Goal: Task Accomplishment & Management: Manage account settings

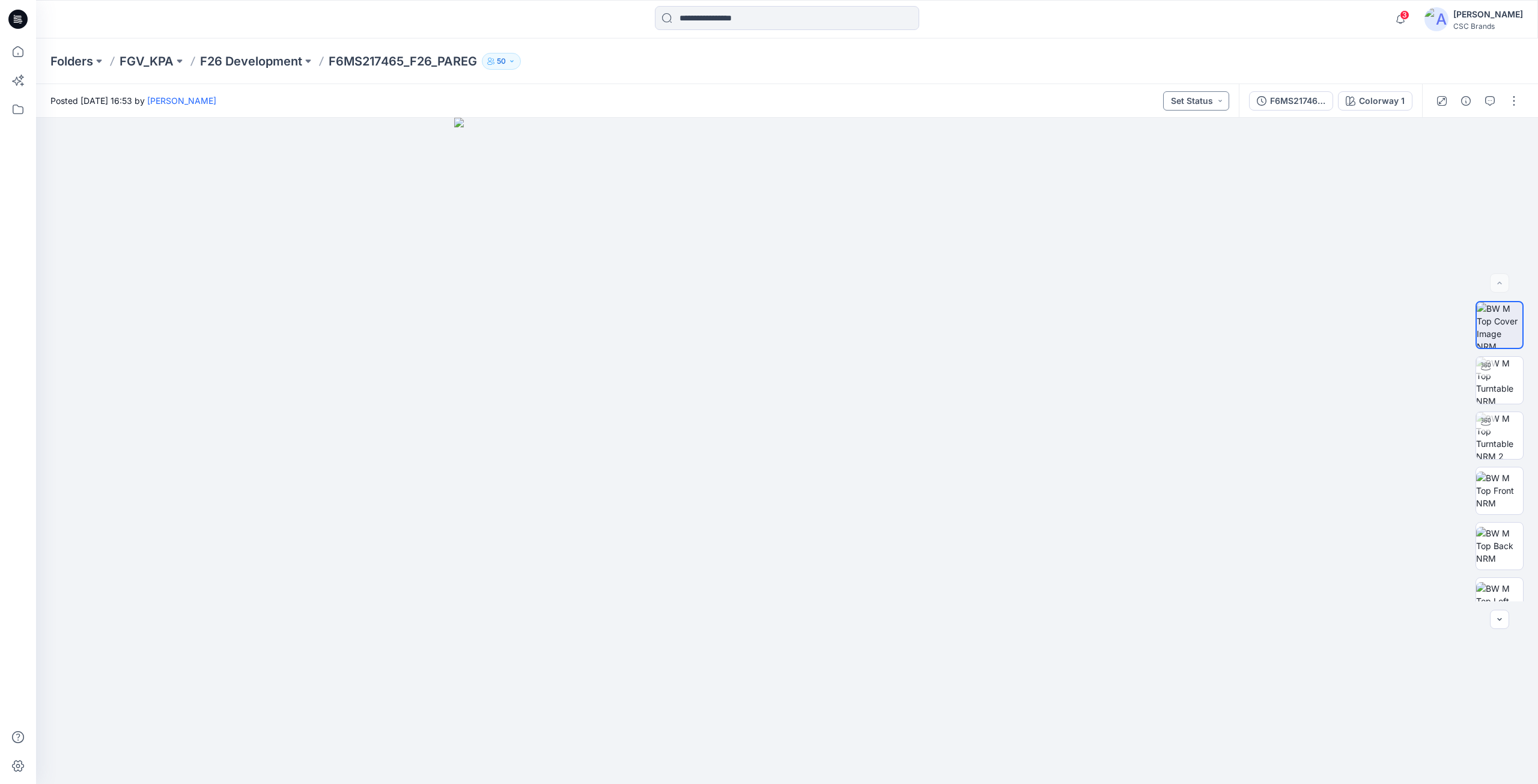
click at [1185, 104] on button "Set Status" at bounding box center [1196, 100] width 66 height 19
click at [1166, 188] on p "Virtual Proto 2" at bounding box center [1176, 183] width 56 height 15
click at [1514, 99] on button "button" at bounding box center [1513, 100] width 19 height 19
click at [1476, 161] on button "Edit" at bounding box center [1463, 162] width 110 height 22
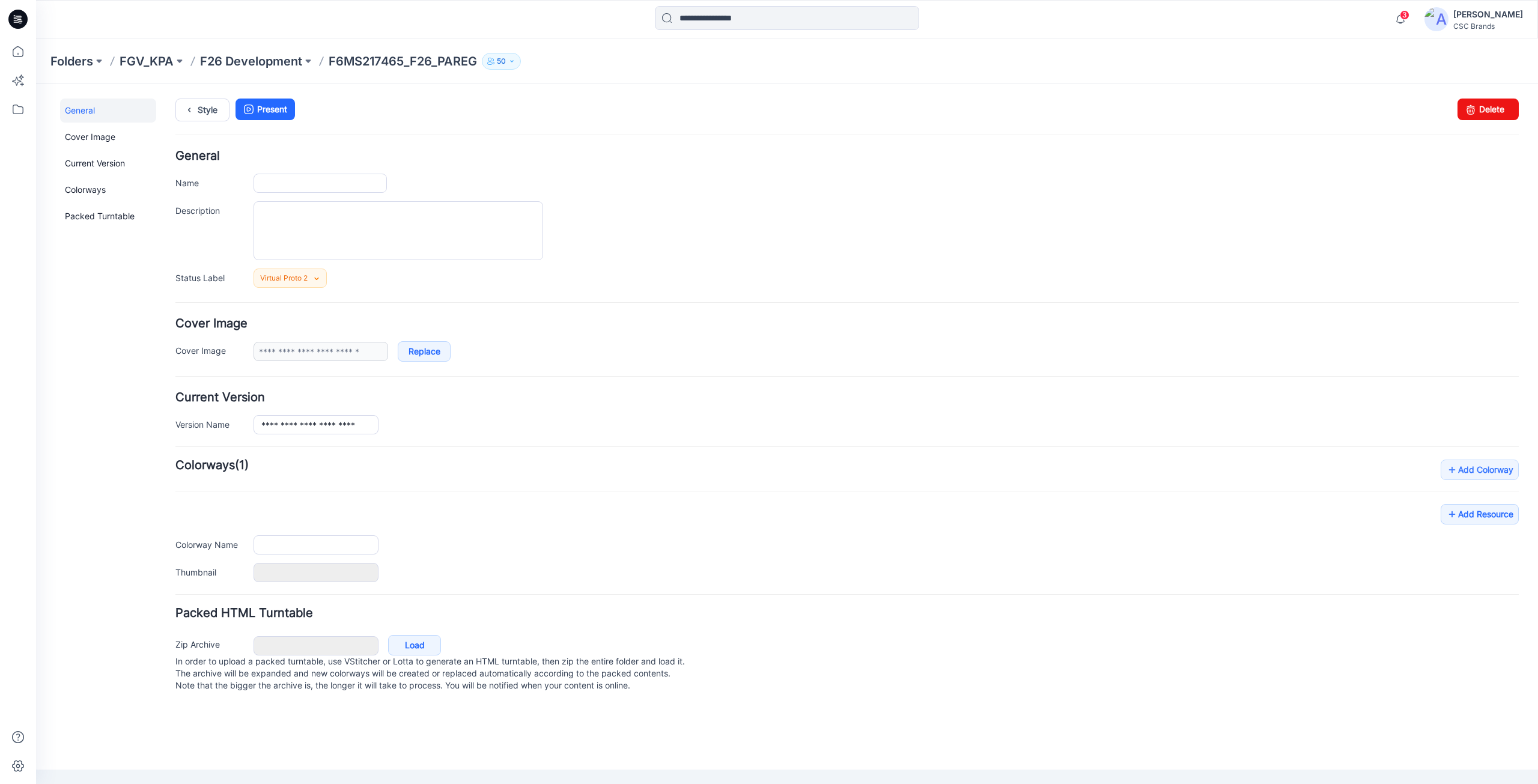
type input "**********"
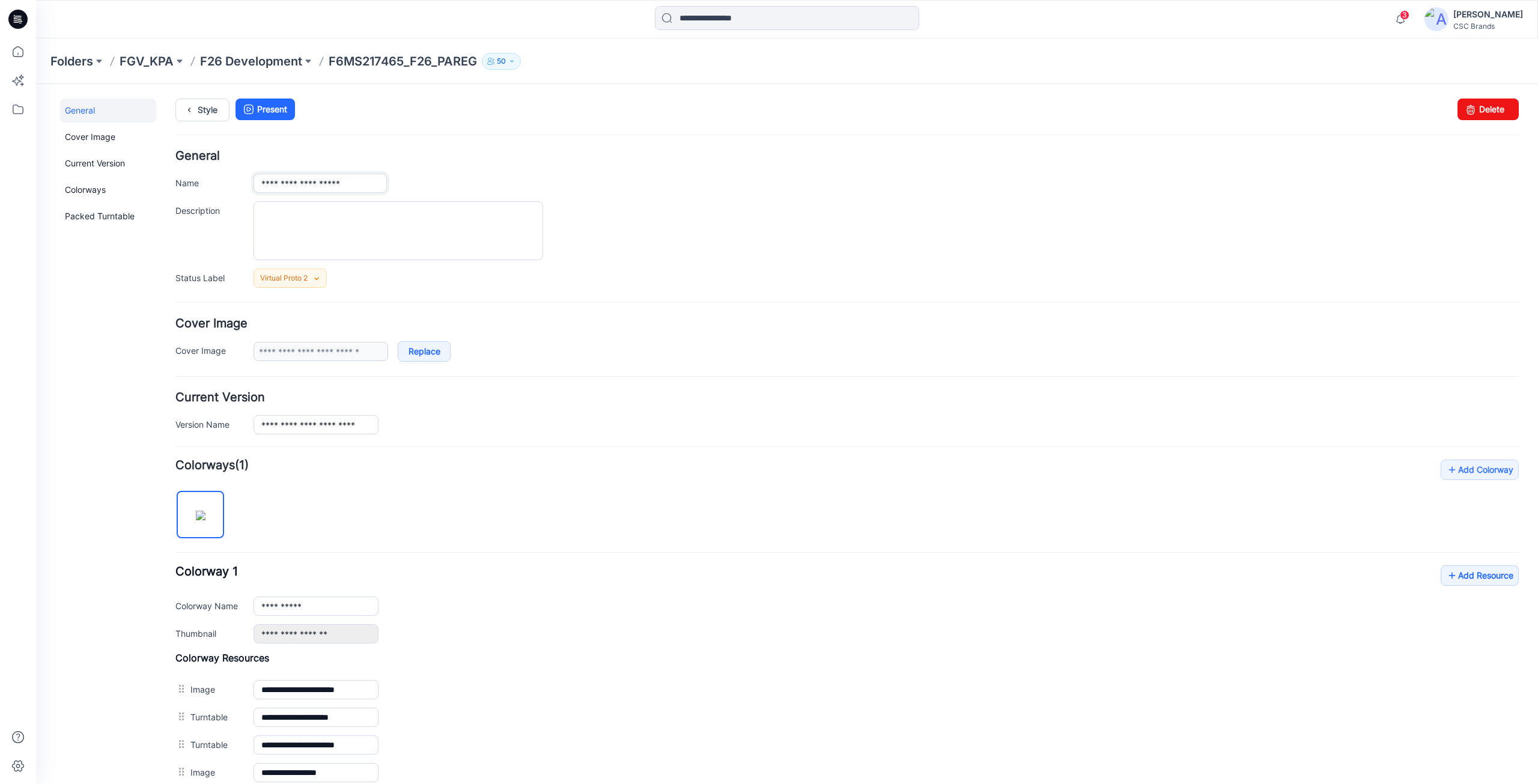
click at [363, 181] on input "**********" at bounding box center [320, 183] width 133 height 19
click at [378, 230] on textarea "Description" at bounding box center [398, 230] width 290 height 59
click at [1465, 578] on link "Add Resource" at bounding box center [1480, 575] width 78 height 20
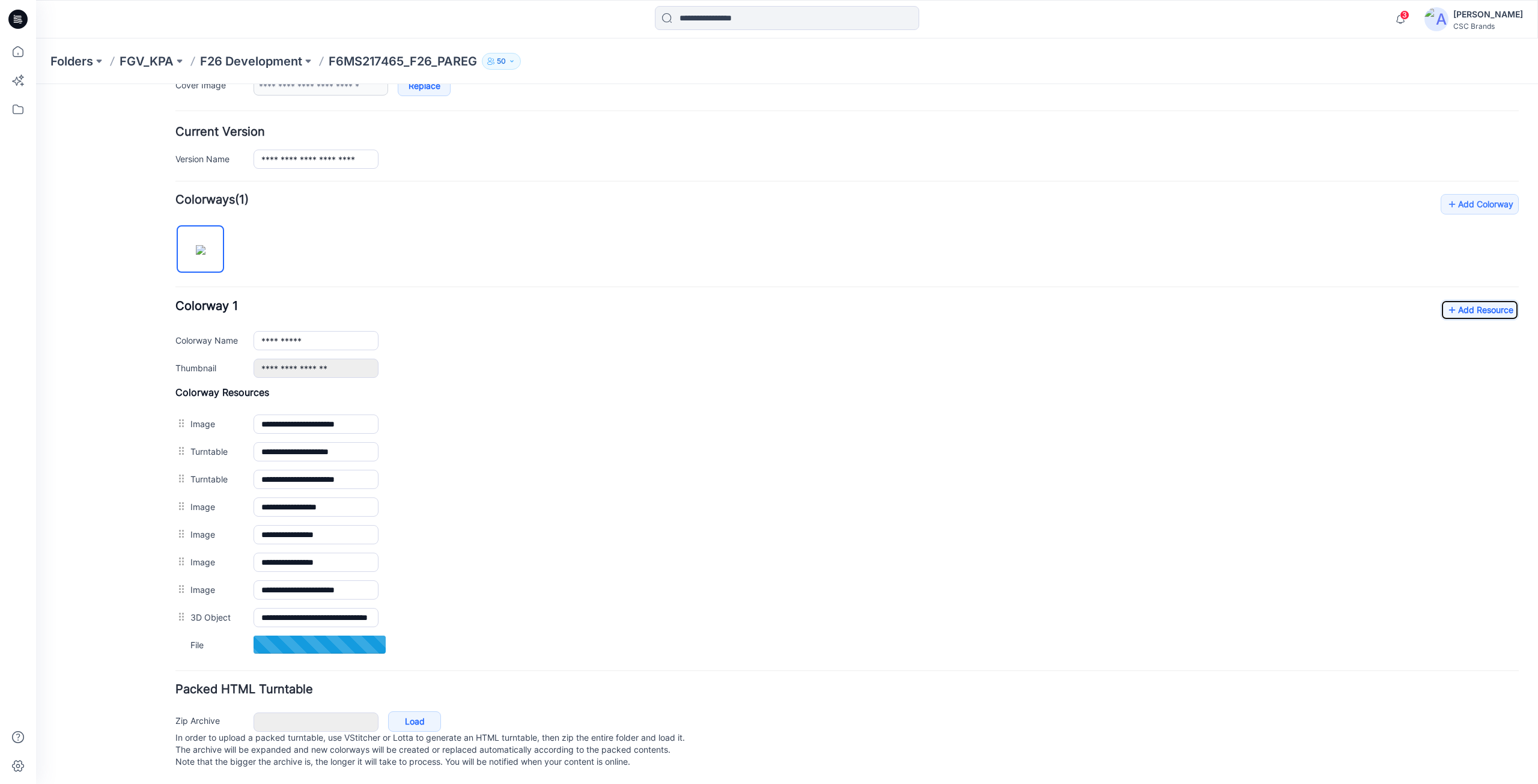
scroll to position [278, 0]
click at [445, 232] on div "**********" at bounding box center [847, 426] width 1343 height 464
click at [647, 249] on div "**********" at bounding box center [847, 425] width 1343 height 465
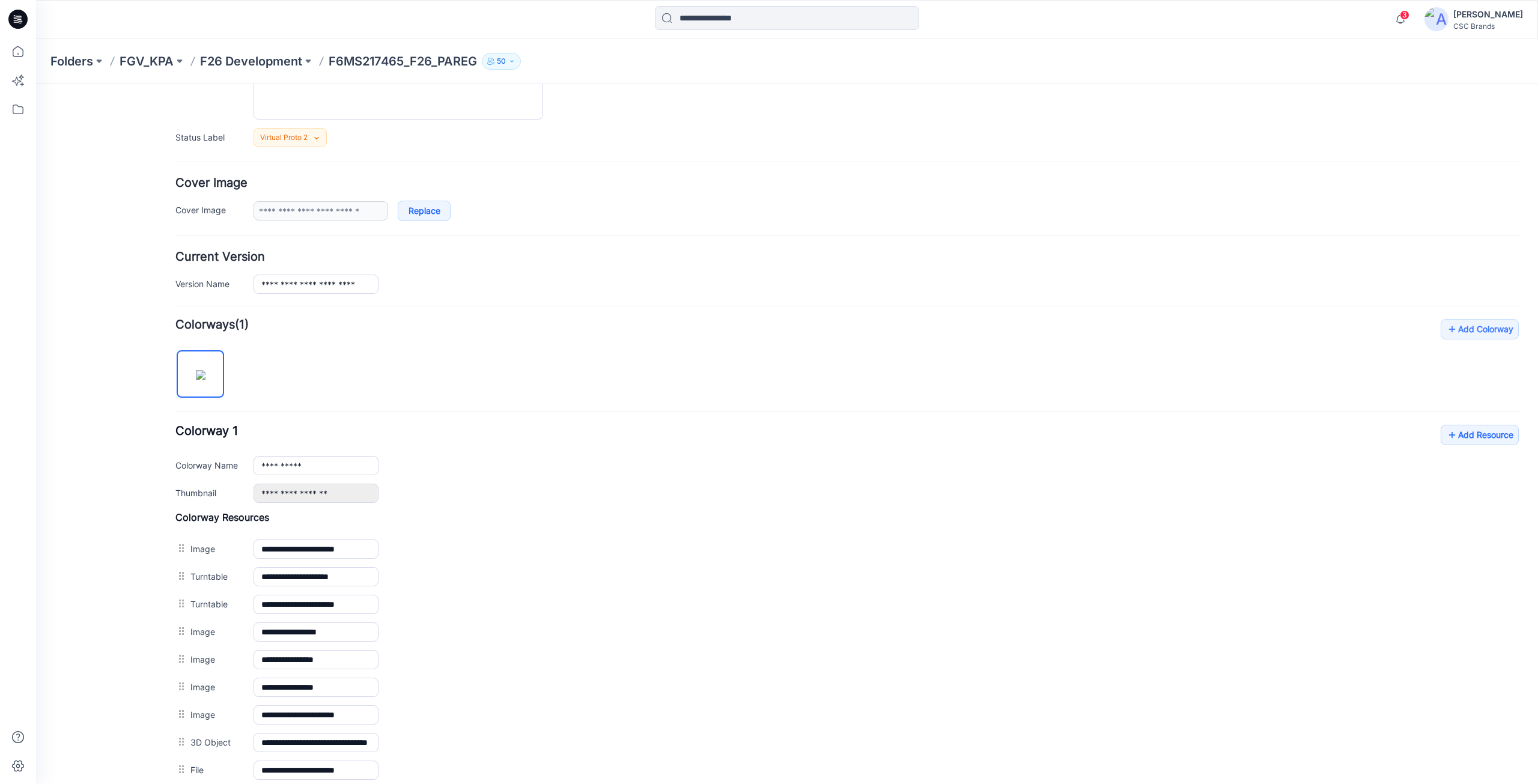
scroll to position [278, 0]
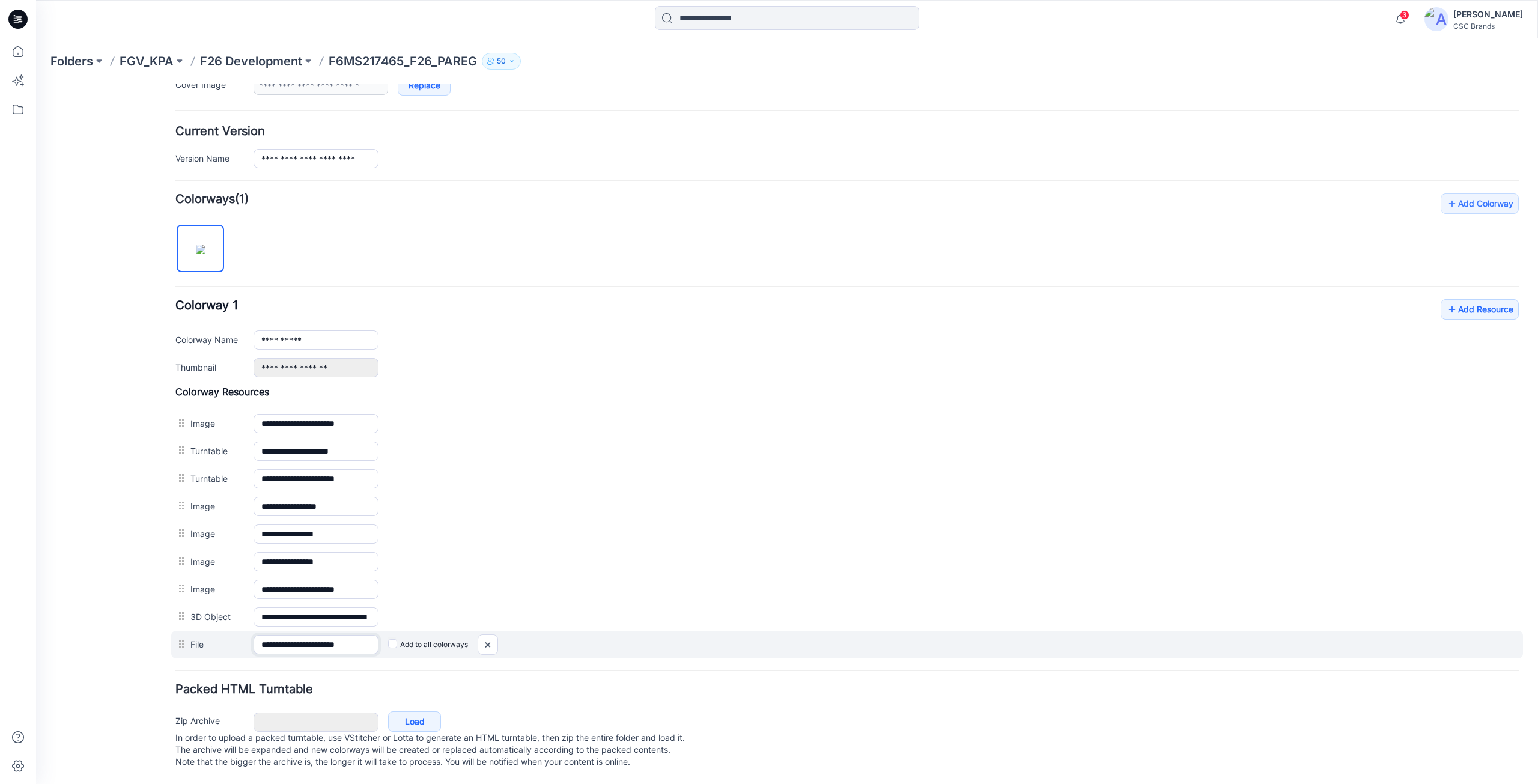
click at [341, 641] on input "**********" at bounding box center [315, 644] width 125 height 19
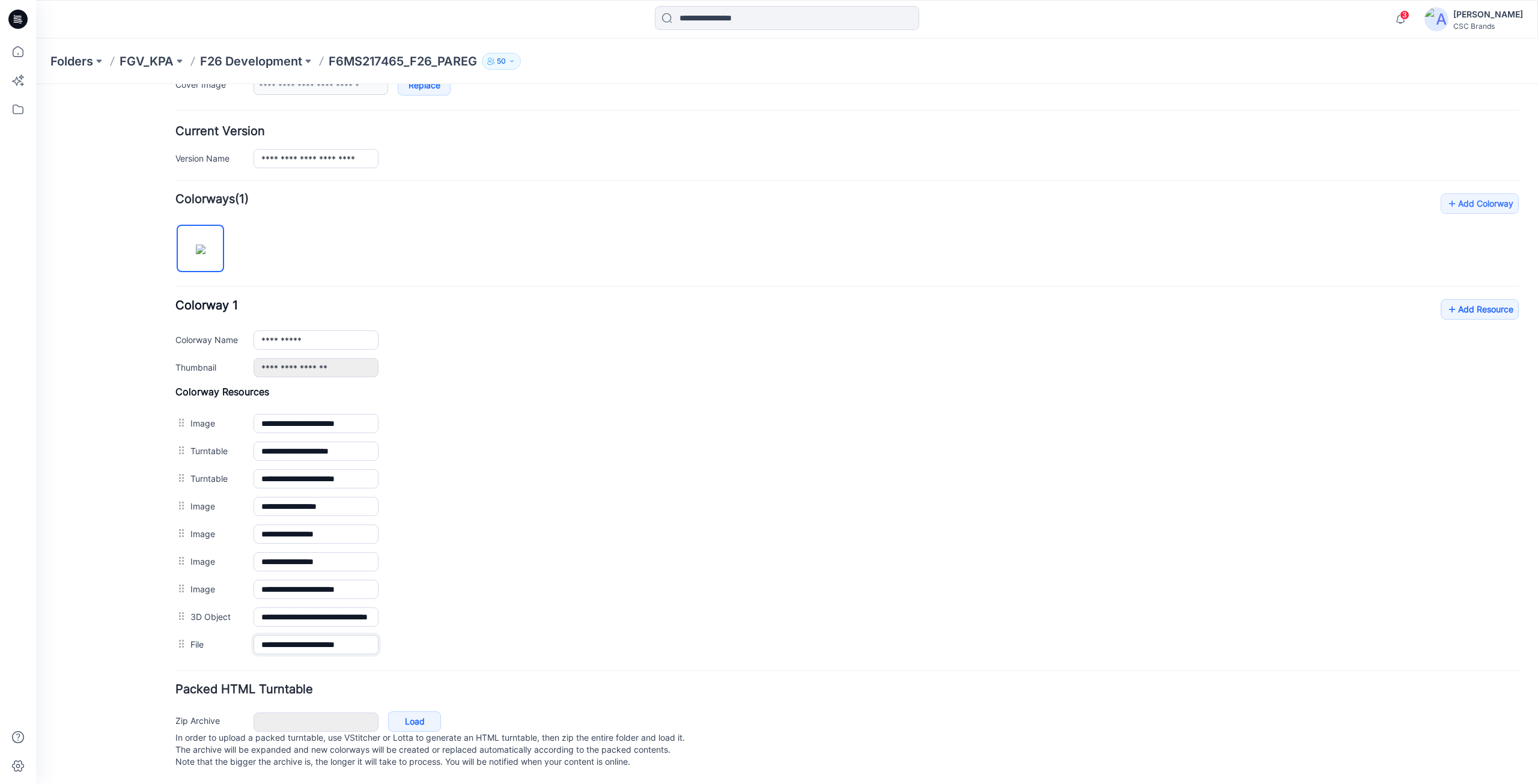
scroll to position [0, 5]
click at [755, 684] on h4 "Packed HTML Turntable" at bounding box center [847, 689] width 1343 height 12
click at [7, 21] on div at bounding box center [18, 19] width 38 height 38
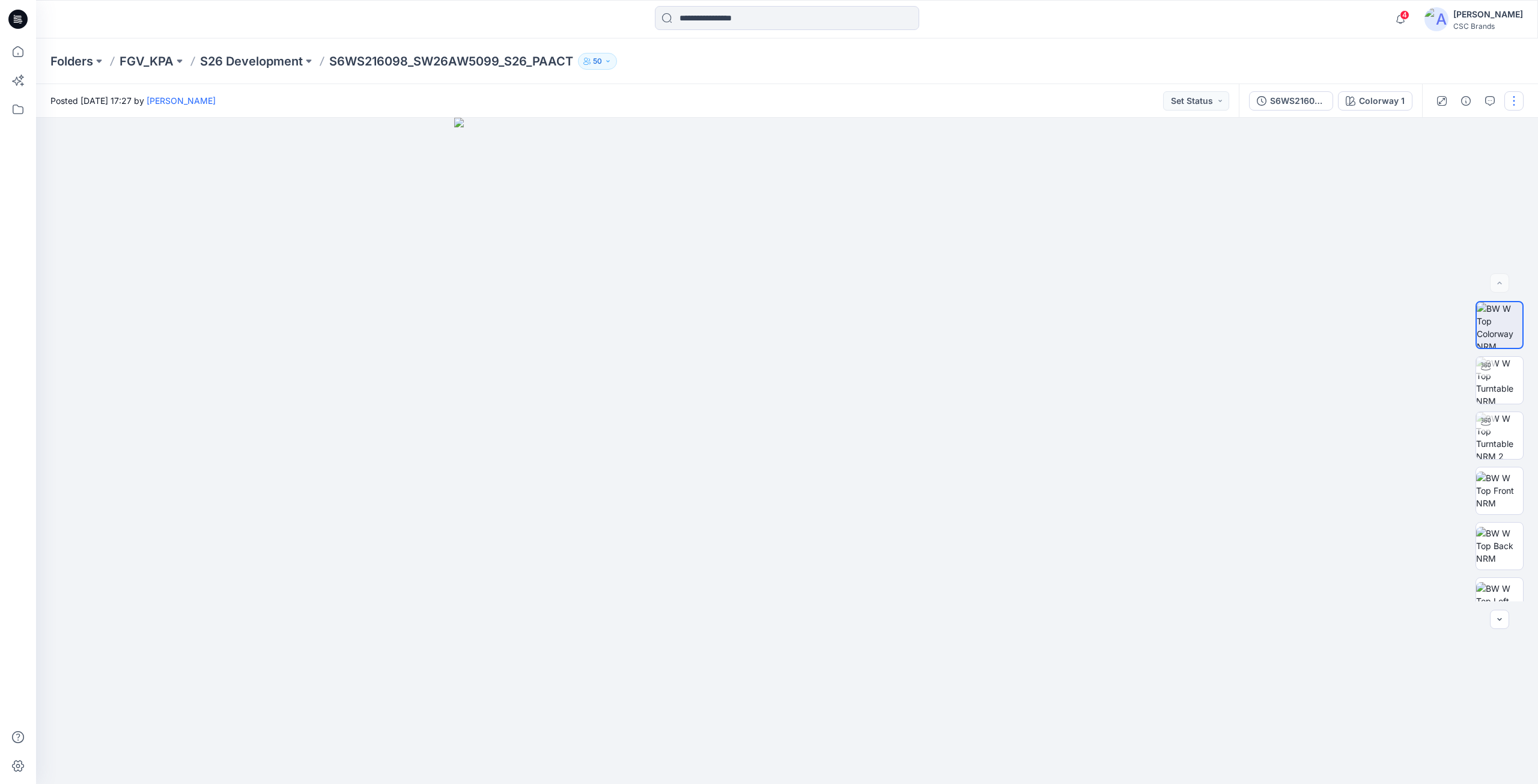
click at [1511, 102] on button "button" at bounding box center [1513, 100] width 19 height 19
click at [1467, 157] on button "Edit" at bounding box center [1463, 162] width 110 height 22
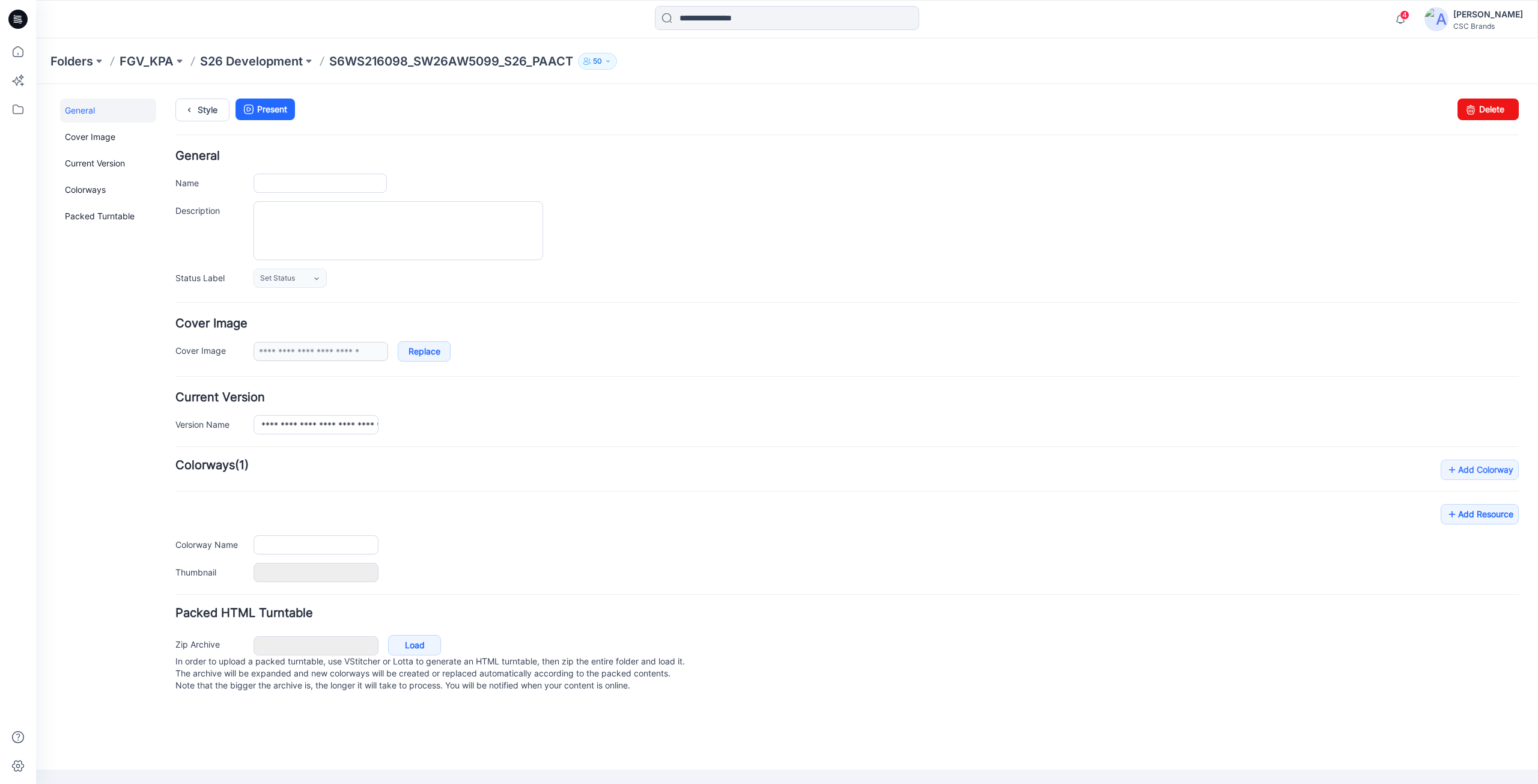
type input "**********"
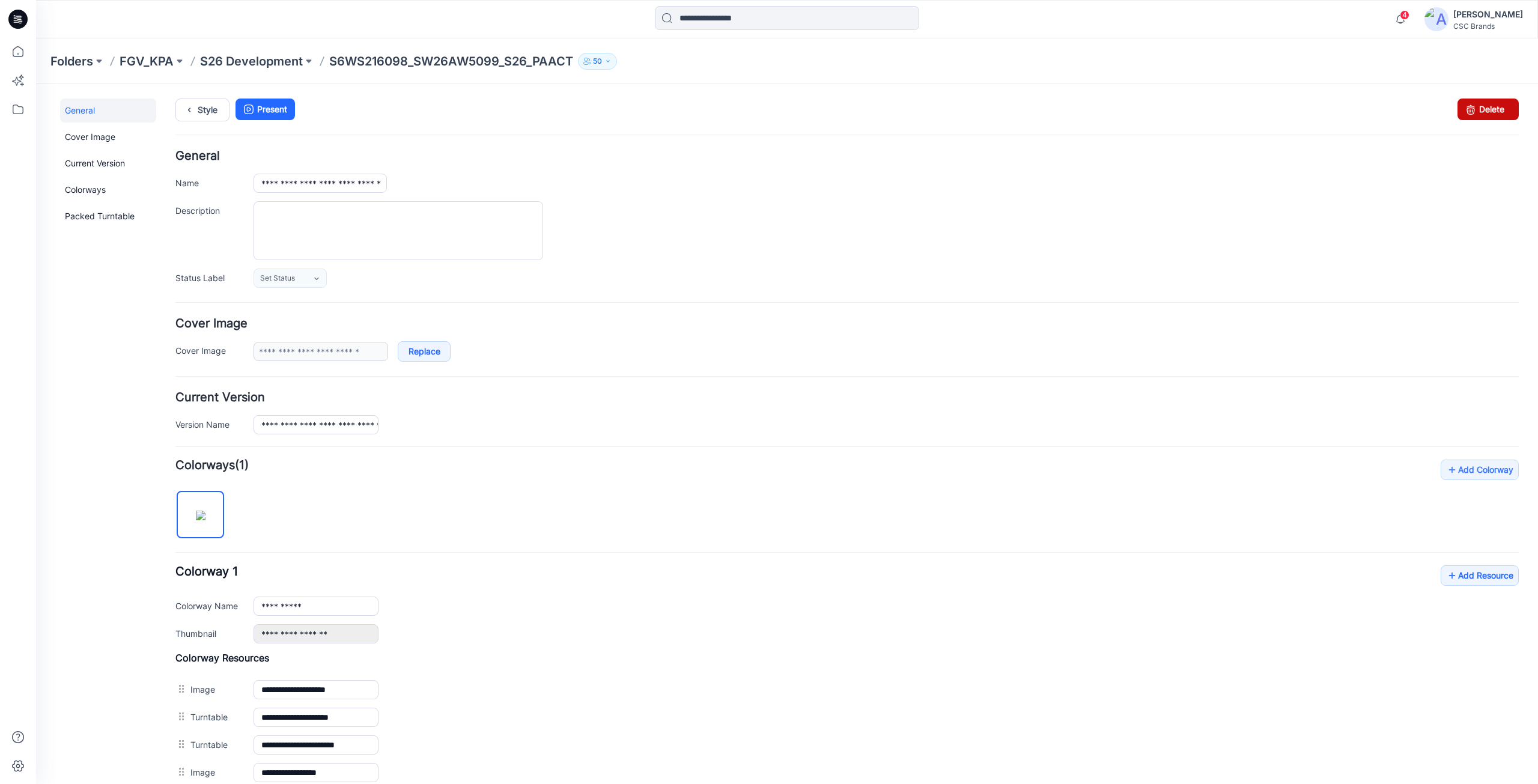
drag, startPoint x: 857, startPoint y: 167, endPoint x: 1462, endPoint y: 110, distance: 607.7
click at [1462, 110] on icon at bounding box center [1471, 109] width 16 height 22
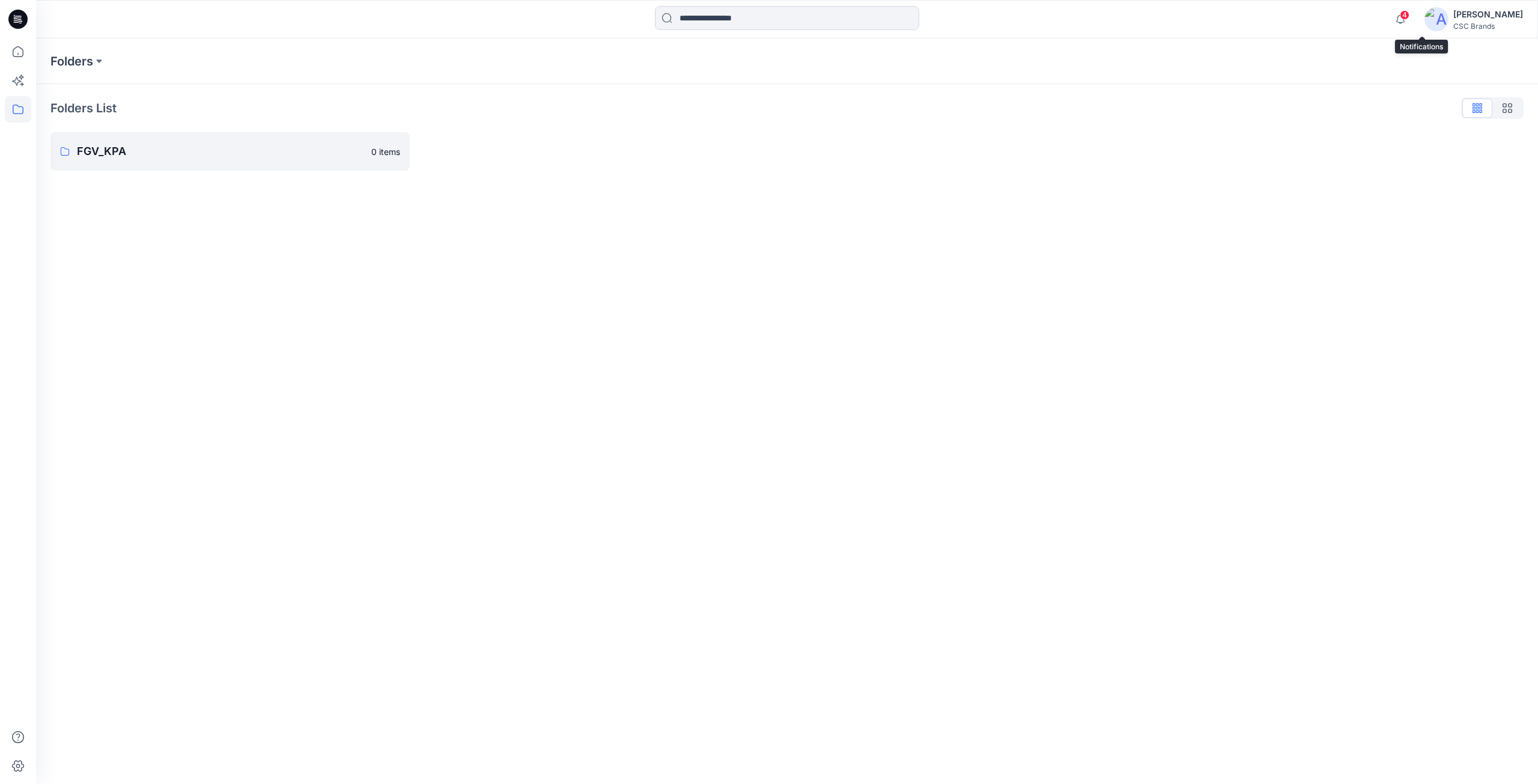
click at [1410, 19] on span "4" at bounding box center [1404, 15] width 10 height 10
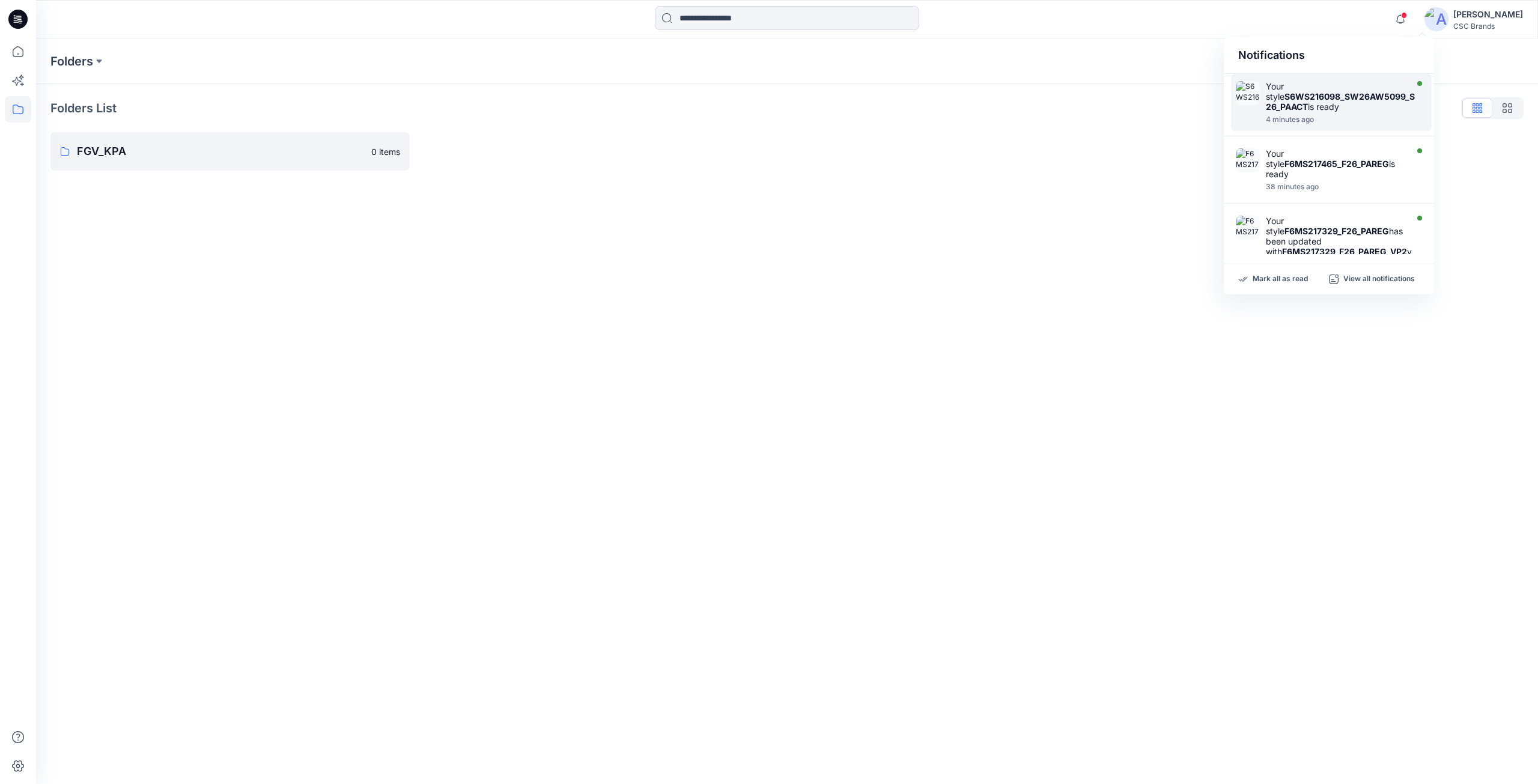
click at [608, 91] on div "Folders List FGV_KPA 0 items" at bounding box center [788, 134] width 1502 height 101
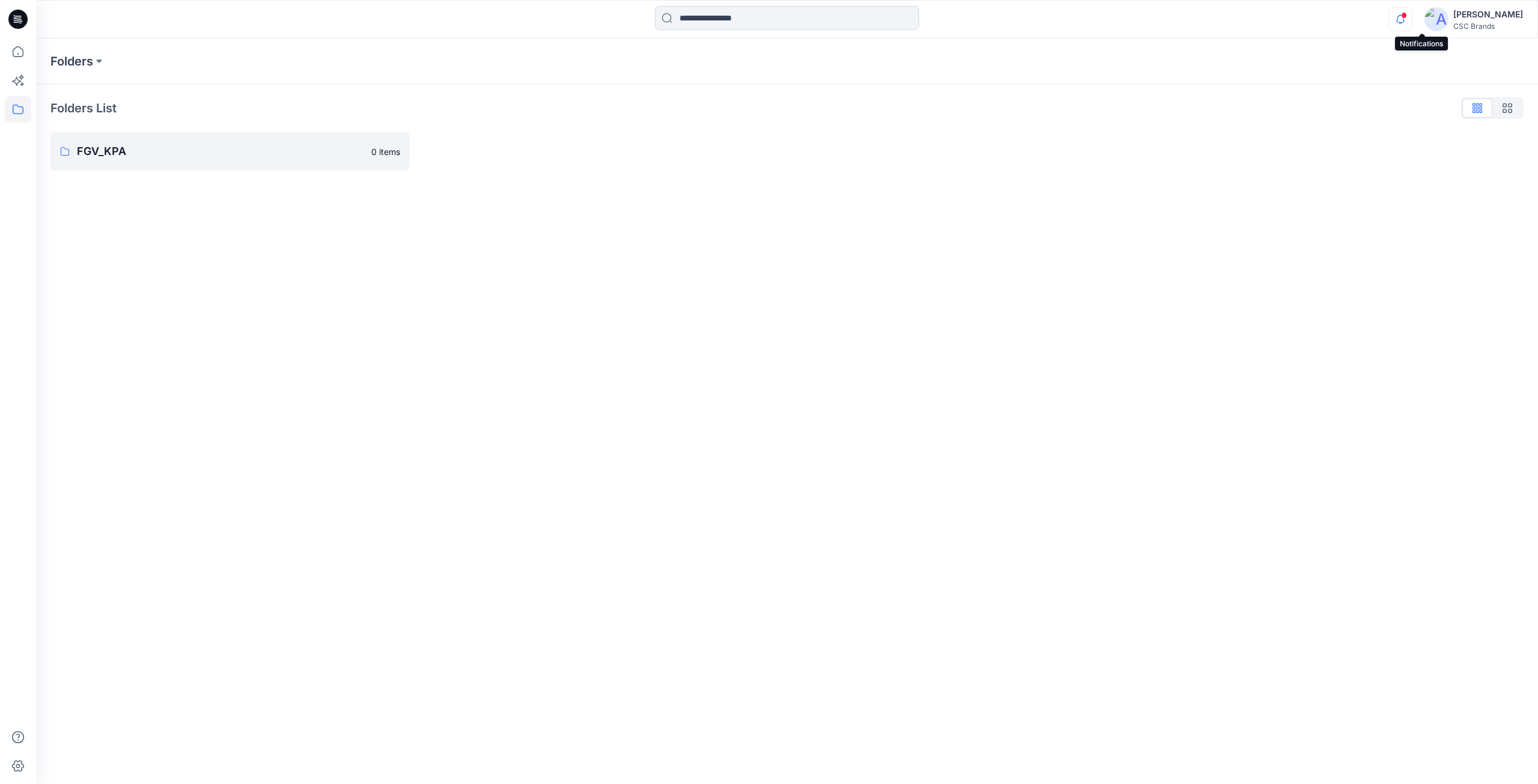
click at [1412, 21] on icon "button" at bounding box center [1400, 19] width 23 height 24
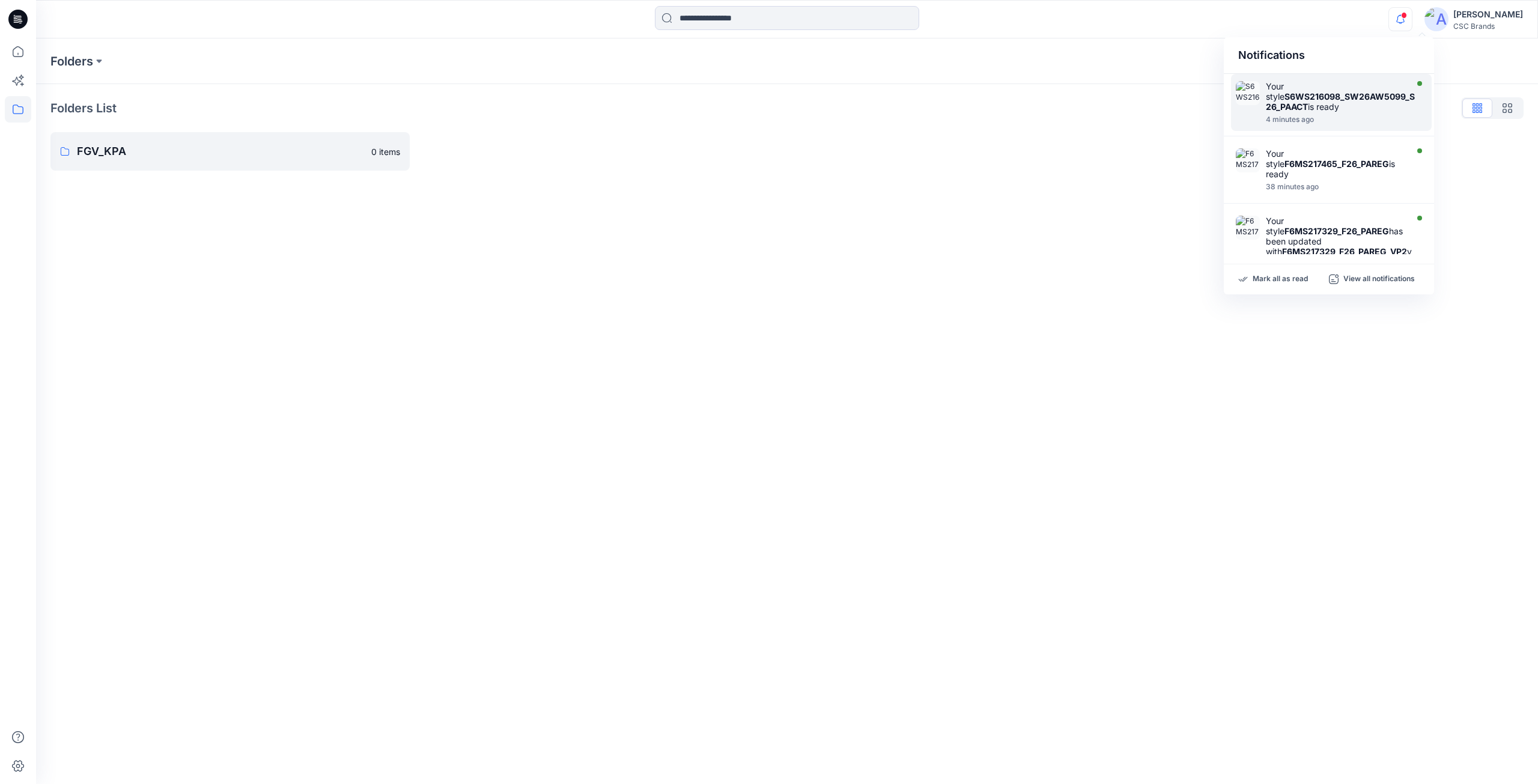
click at [1394, 63] on div "Notifications" at bounding box center [1329, 56] width 210 height 36
click at [1382, 105] on div "Your style S6WS216098_SW26AW5099_S26_PAACT is ready" at bounding box center [1340, 97] width 149 height 31
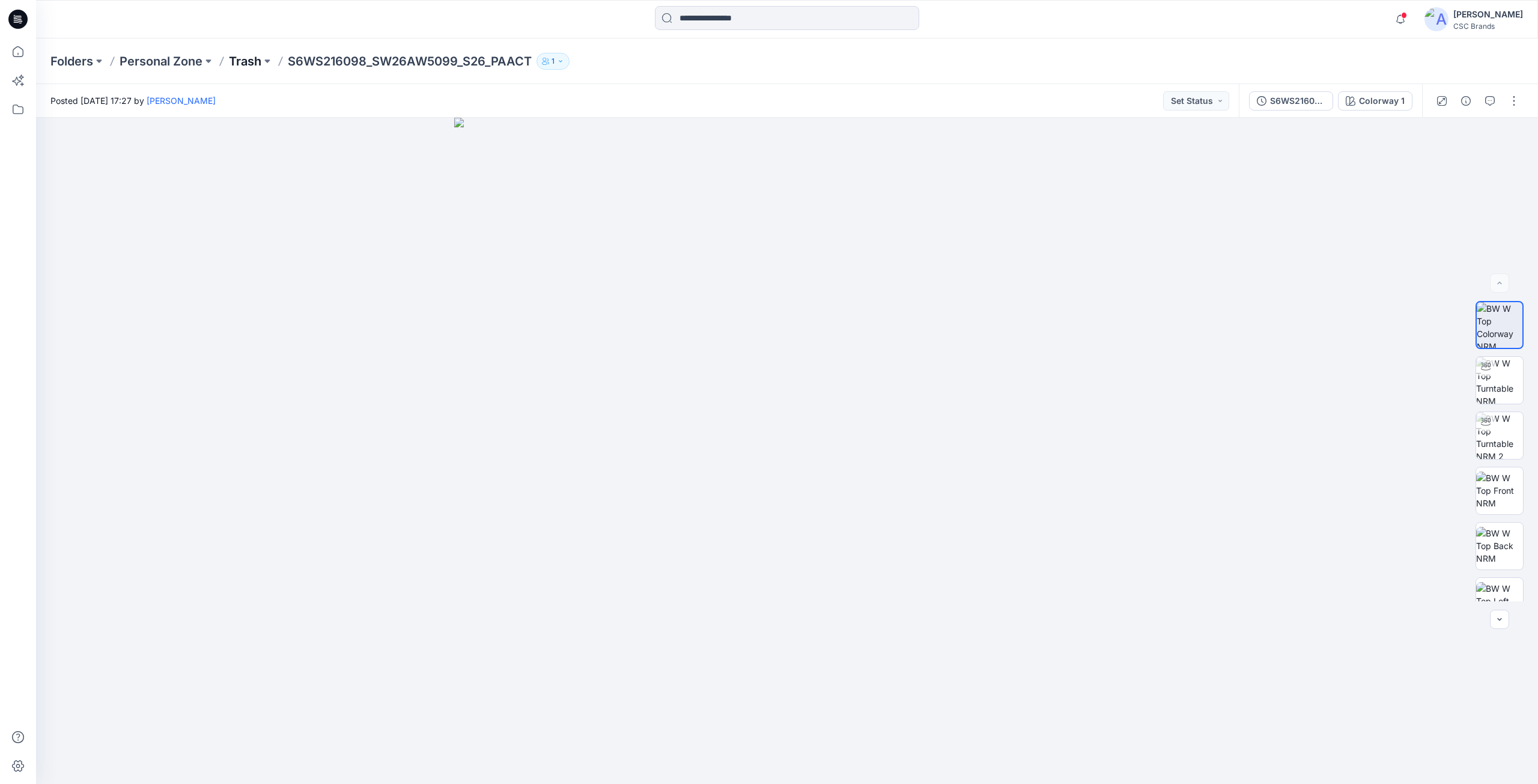
click at [241, 66] on p "Trash" at bounding box center [245, 61] width 33 height 16
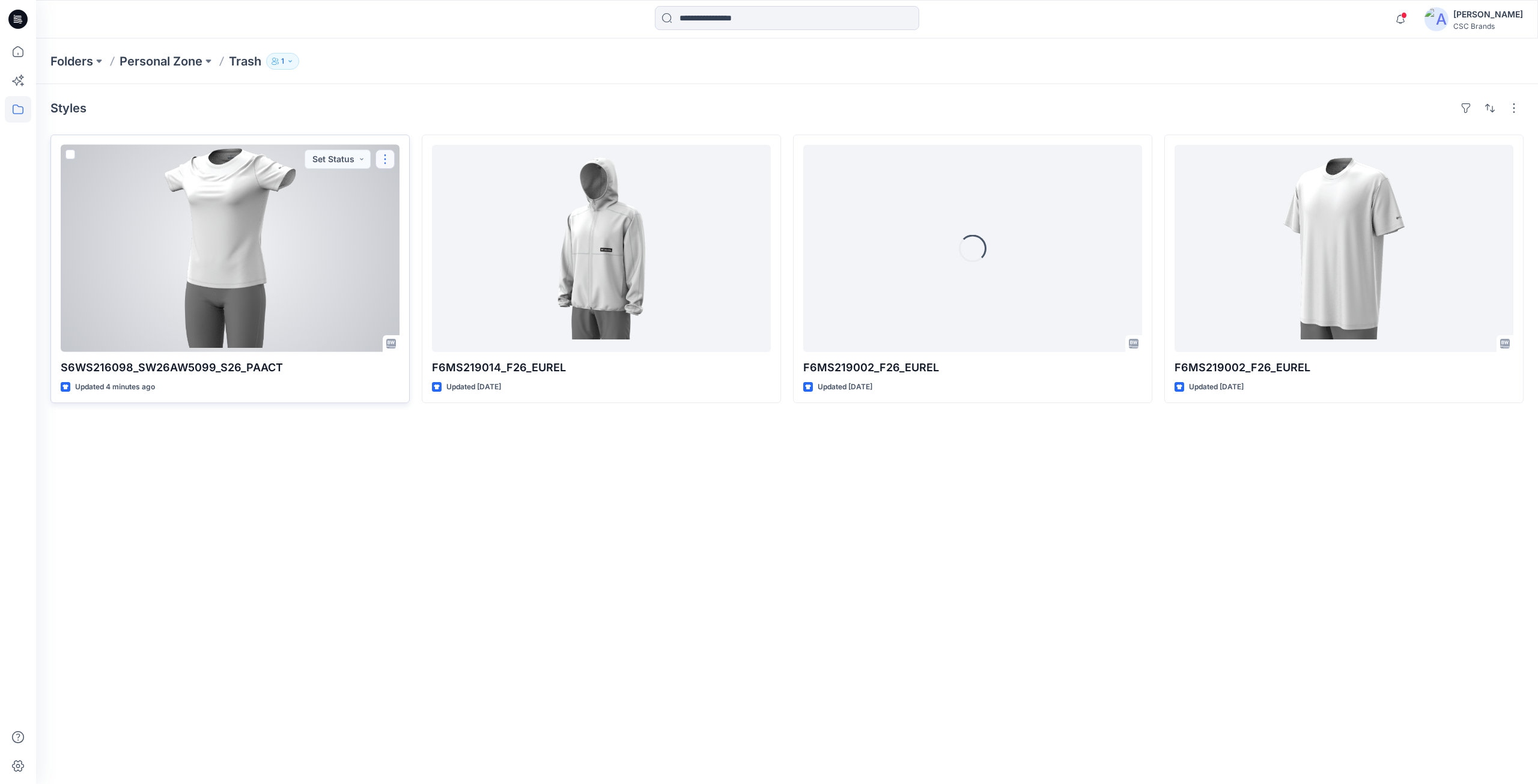
click at [384, 156] on button "button" at bounding box center [384, 158] width 19 height 19
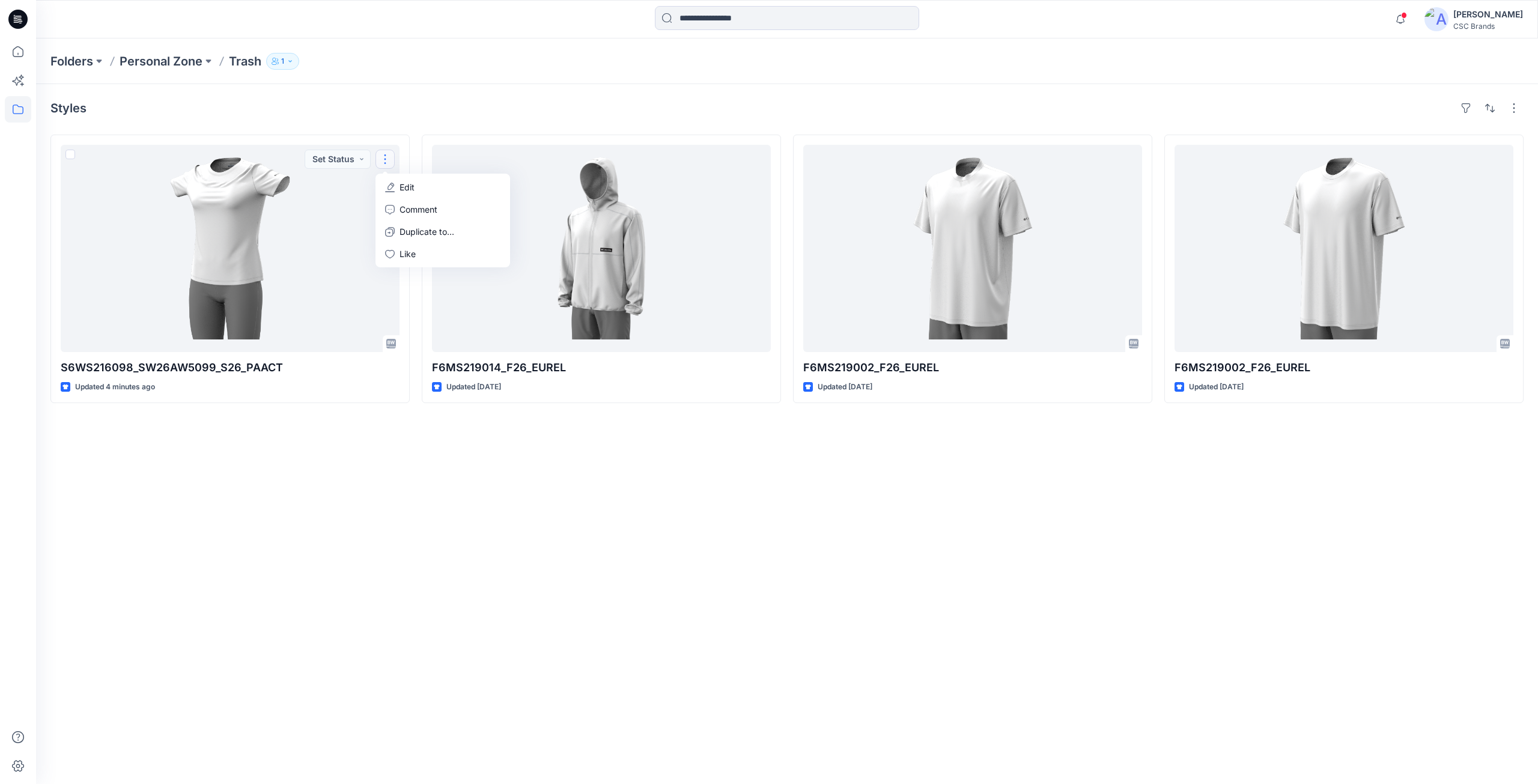
click at [409, 90] on div "Styles S6WS216098_SW26AW5099_S26_PAACT Updated 4 minutes ago Set Status Edit Co…" at bounding box center [788, 433] width 1502 height 700
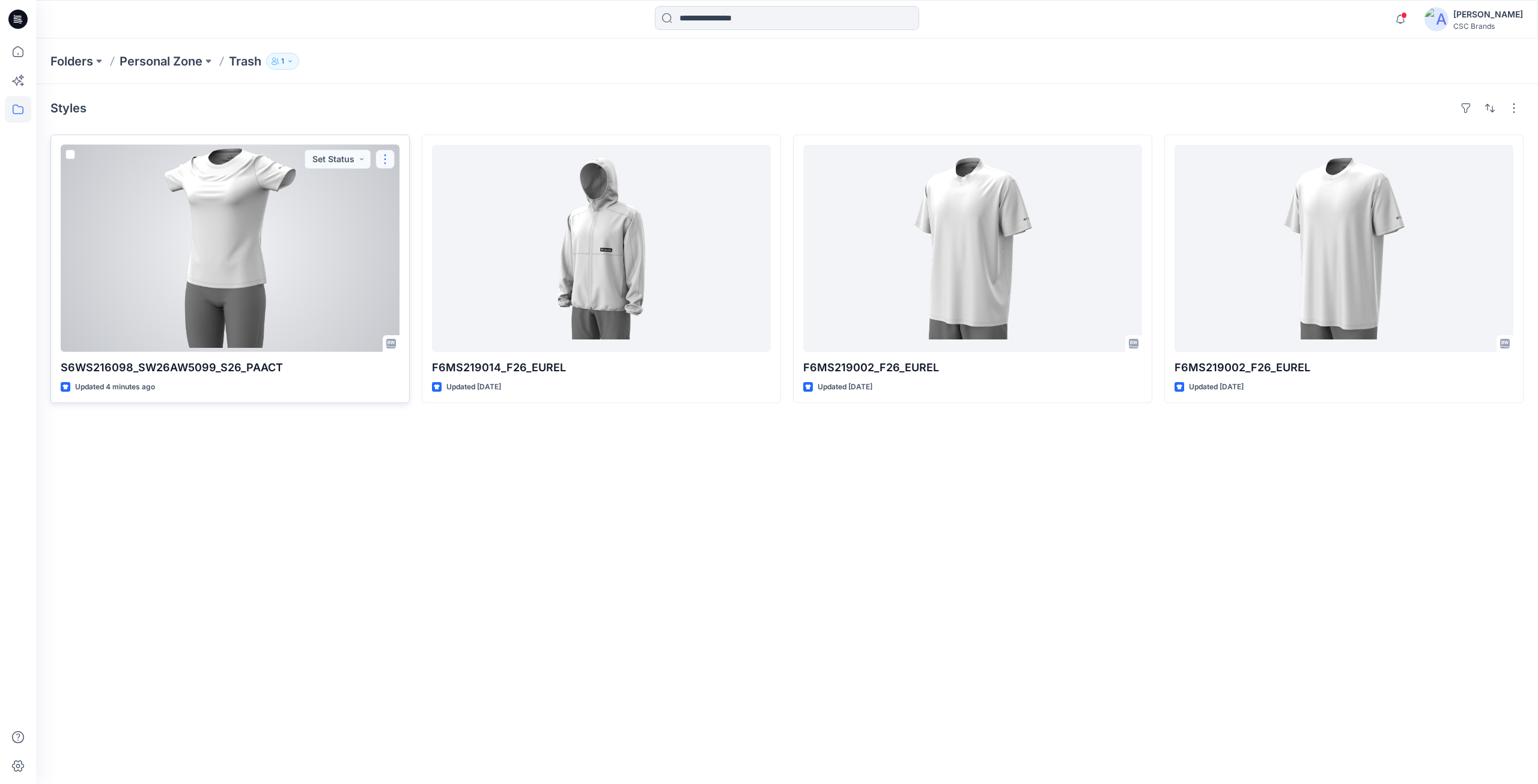
click at [388, 157] on button "button" at bounding box center [384, 158] width 19 height 19
click at [409, 191] on p "Edit" at bounding box center [407, 188] width 15 height 13
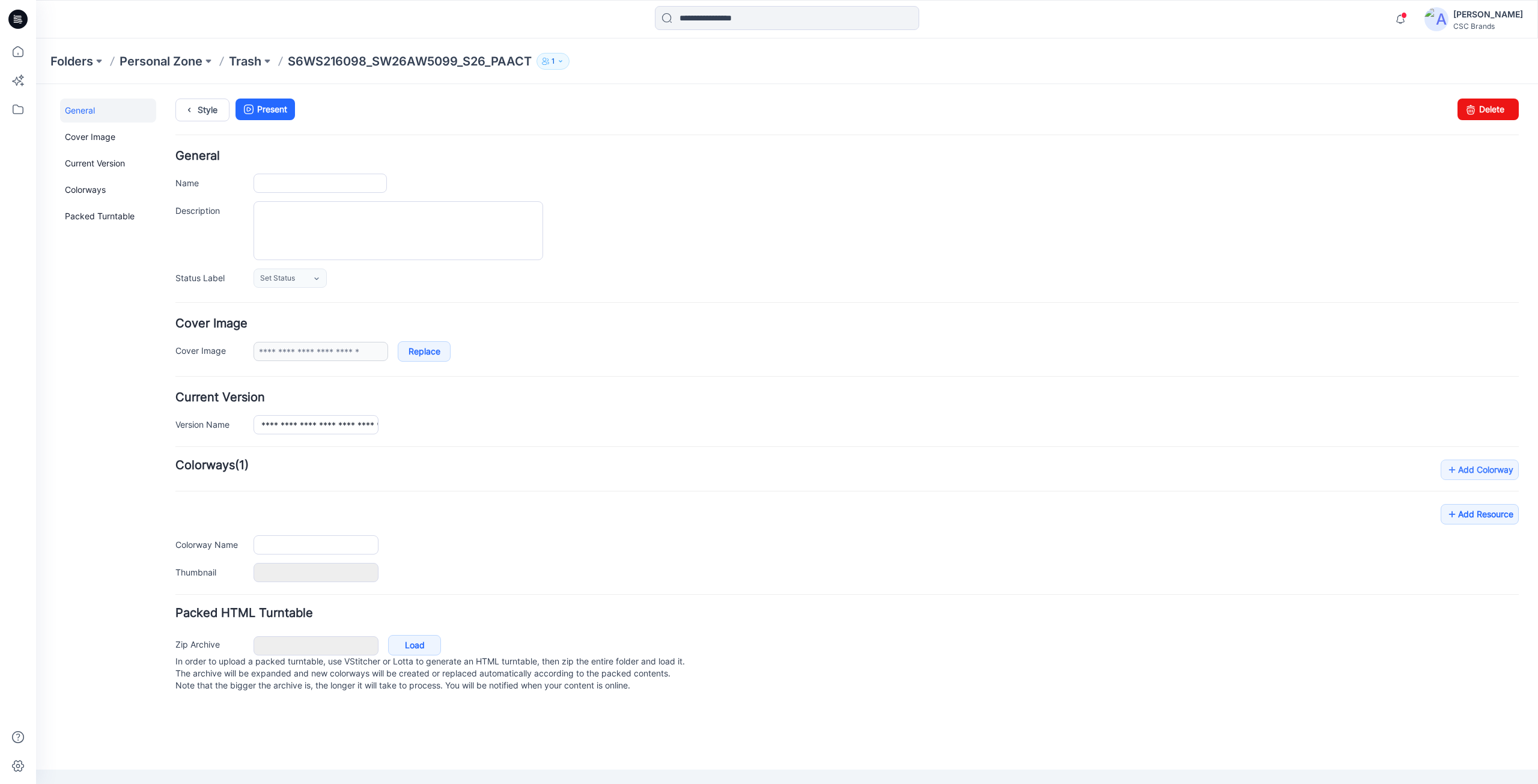
type input "**********"
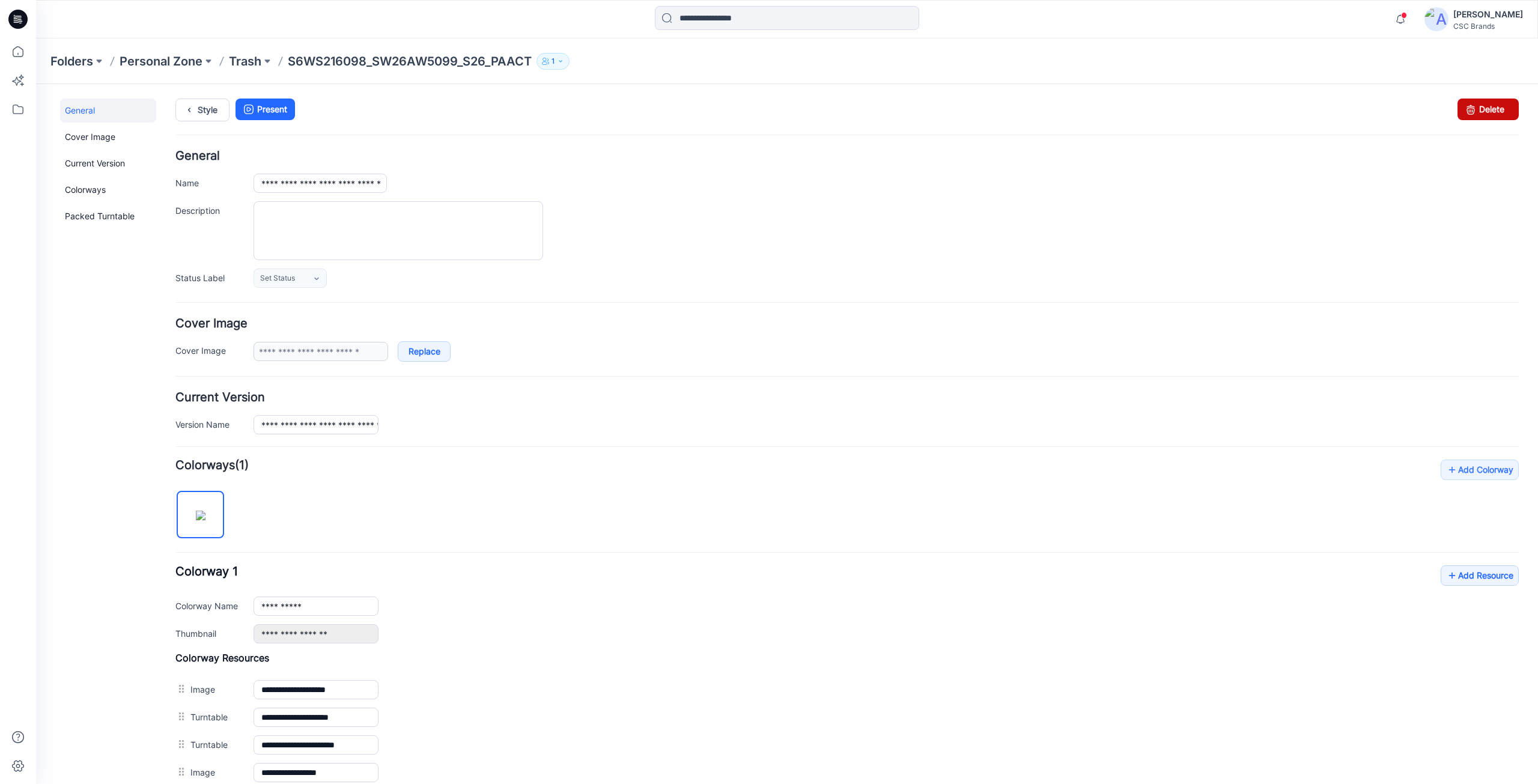
drag, startPoint x: 1490, startPoint y: 105, endPoint x: 868, endPoint y: 155, distance: 624.0
click at [1490, 105] on link "Delete" at bounding box center [1488, 109] width 61 height 22
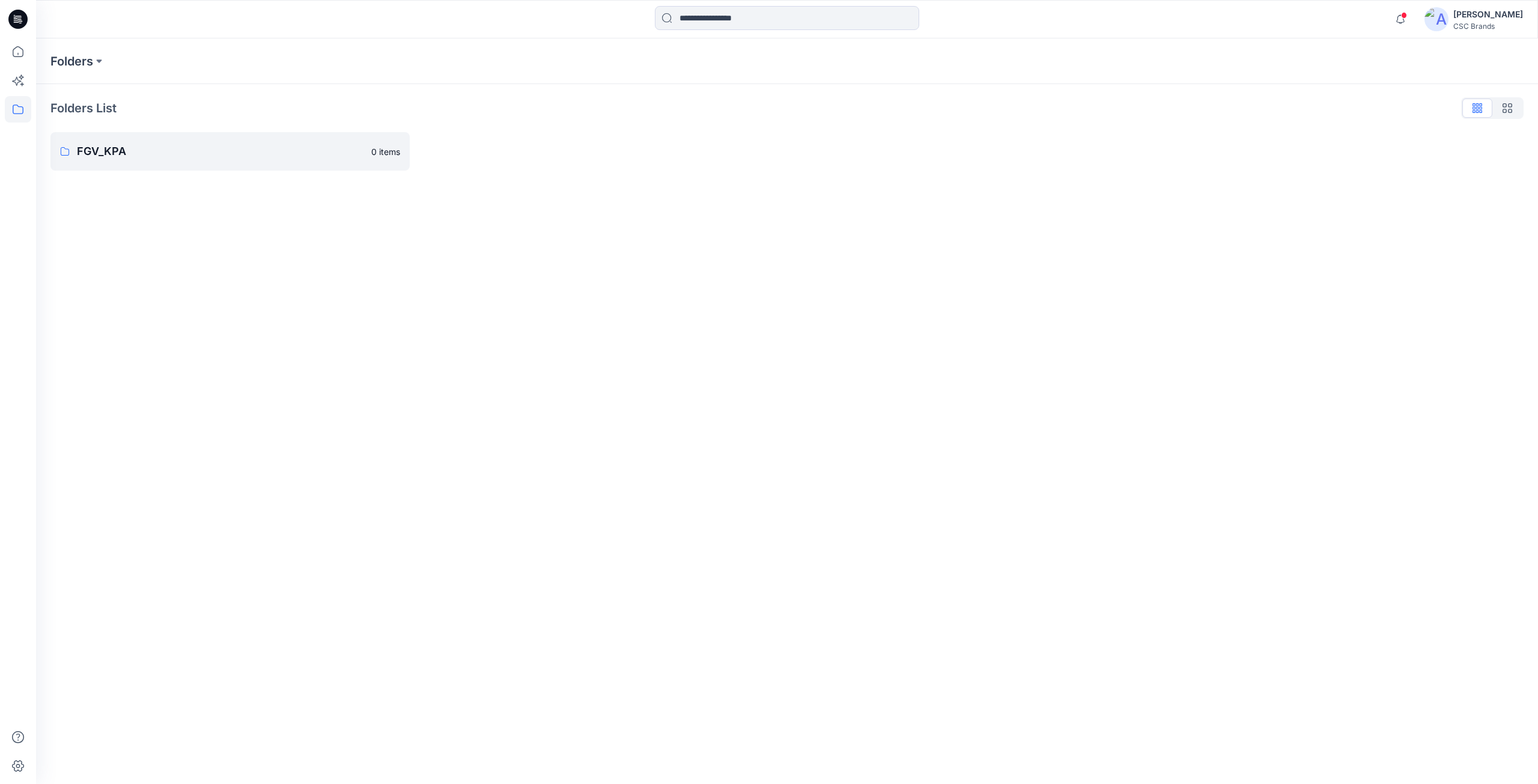
click at [11, 24] on icon at bounding box center [17, 19] width 19 height 19
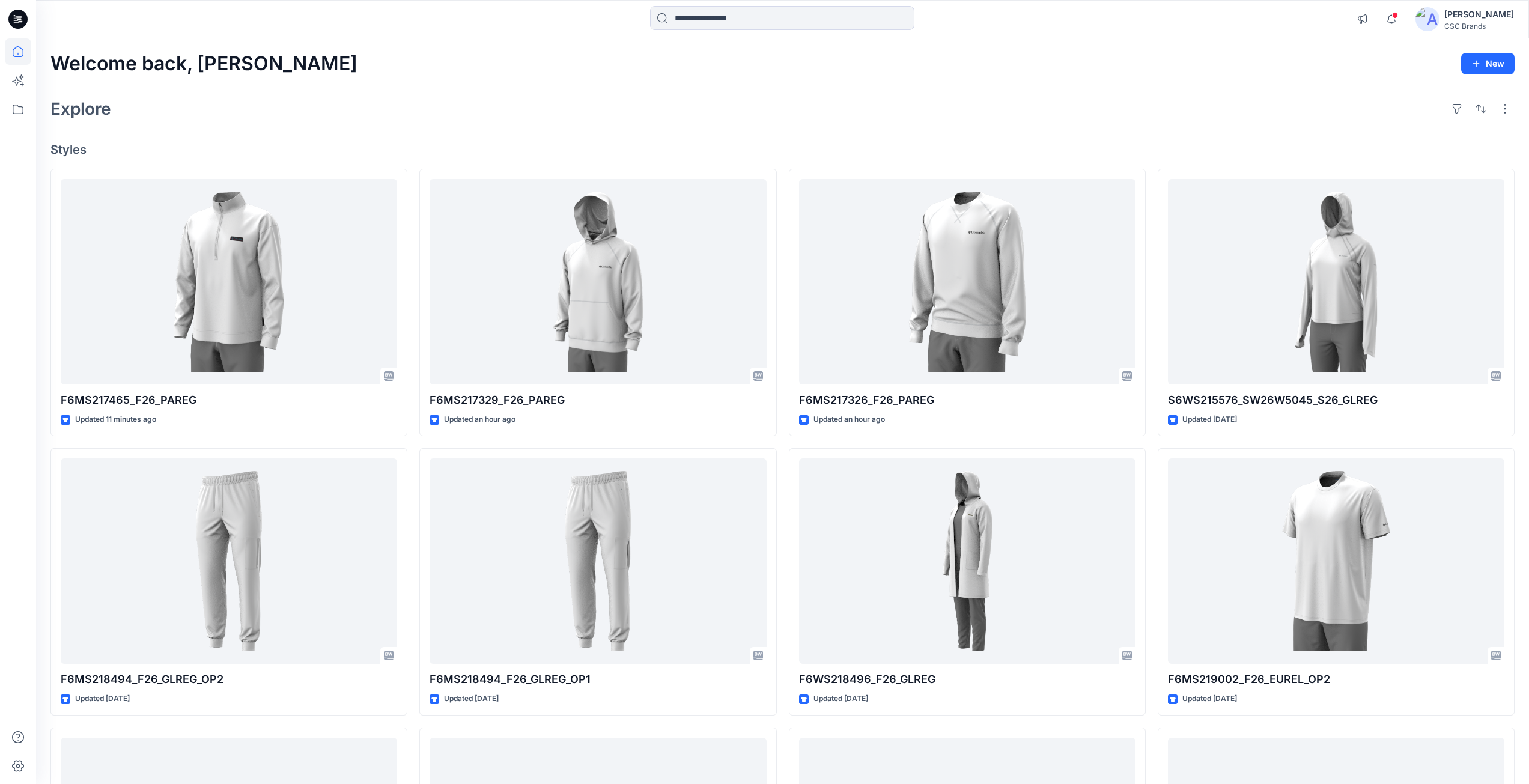
click at [521, 114] on div "Explore" at bounding box center [782, 109] width 1464 height 29
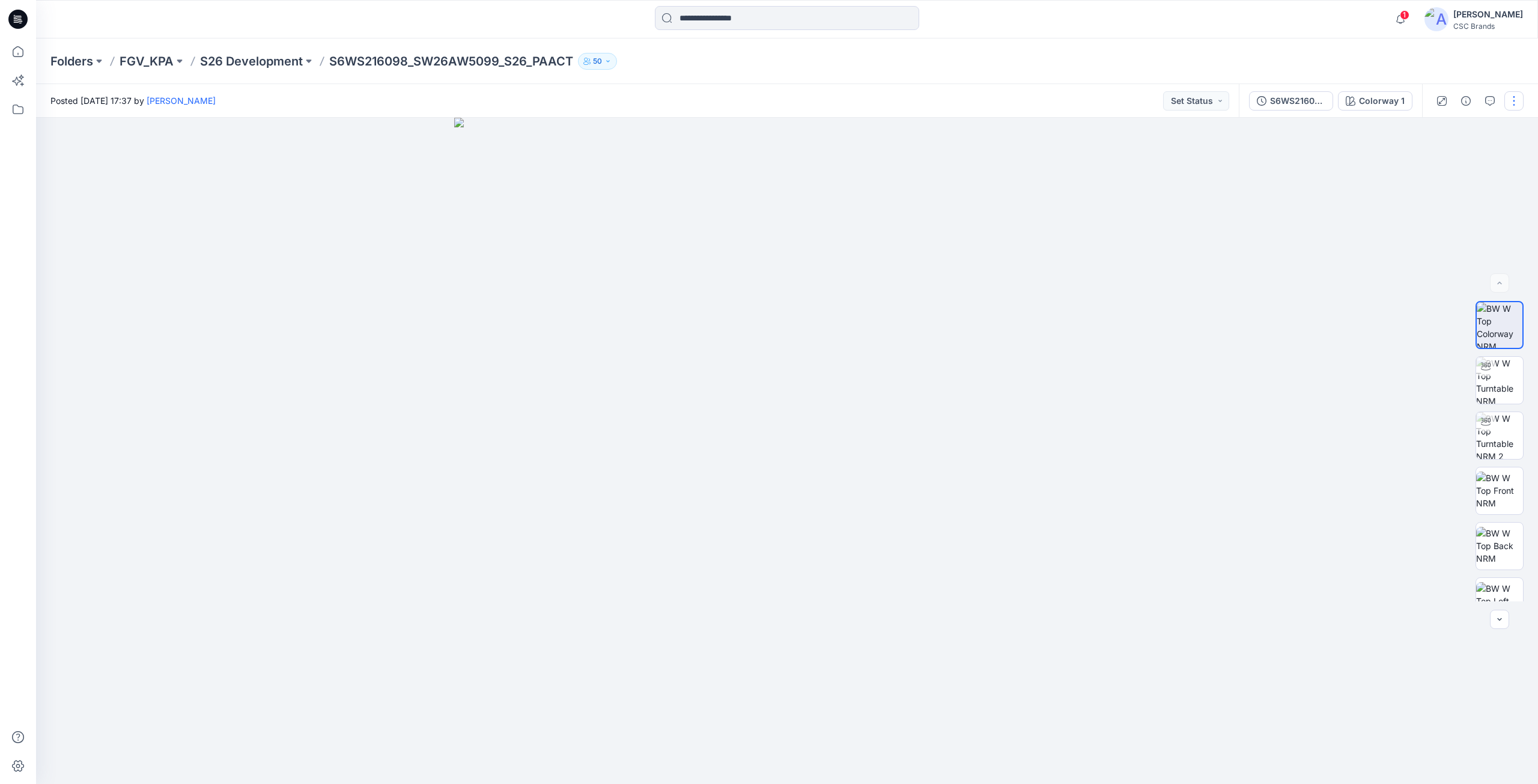
click at [1516, 107] on button "button" at bounding box center [1513, 100] width 19 height 19
click at [1465, 165] on button "Edit" at bounding box center [1463, 162] width 110 height 22
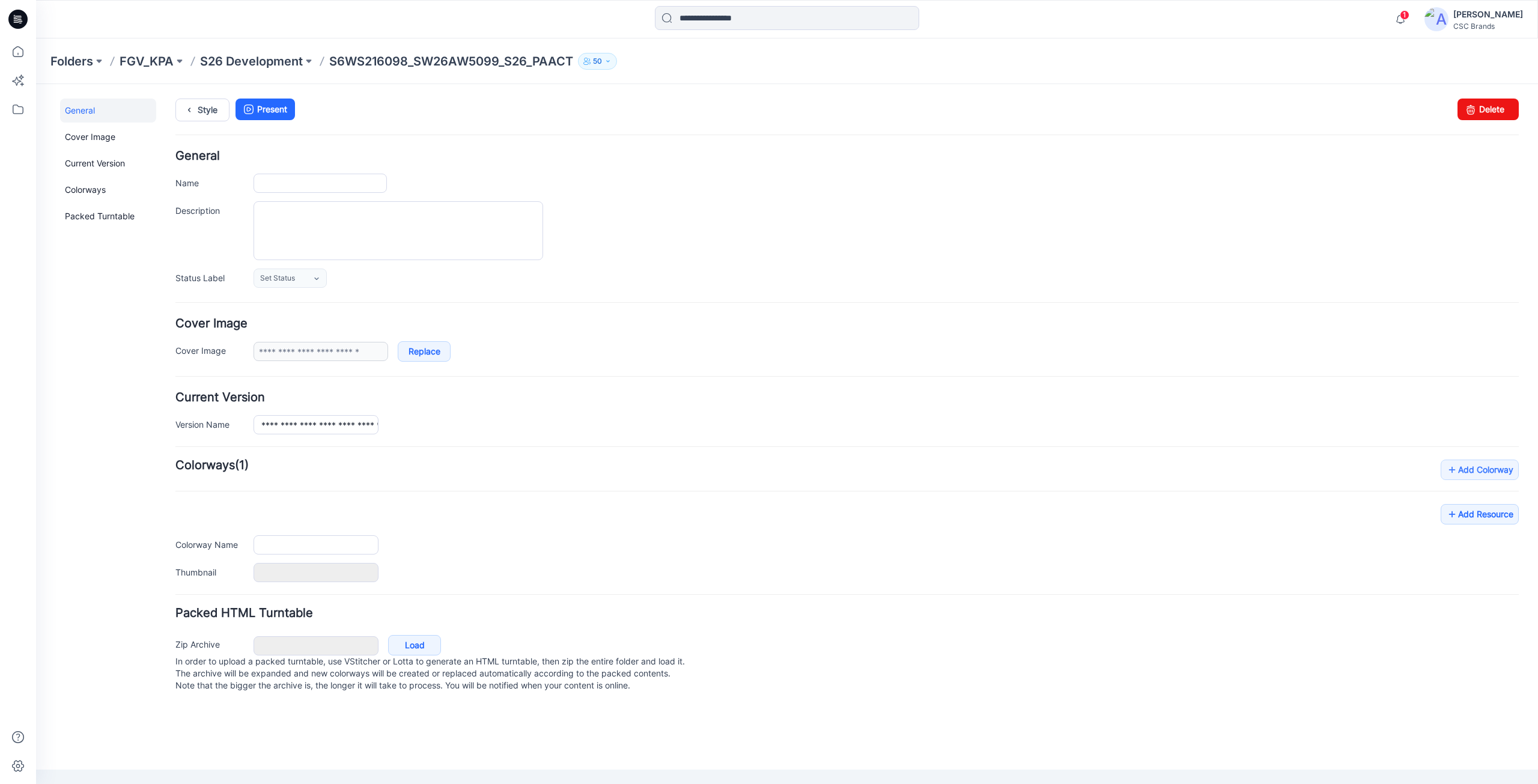
type input "**********"
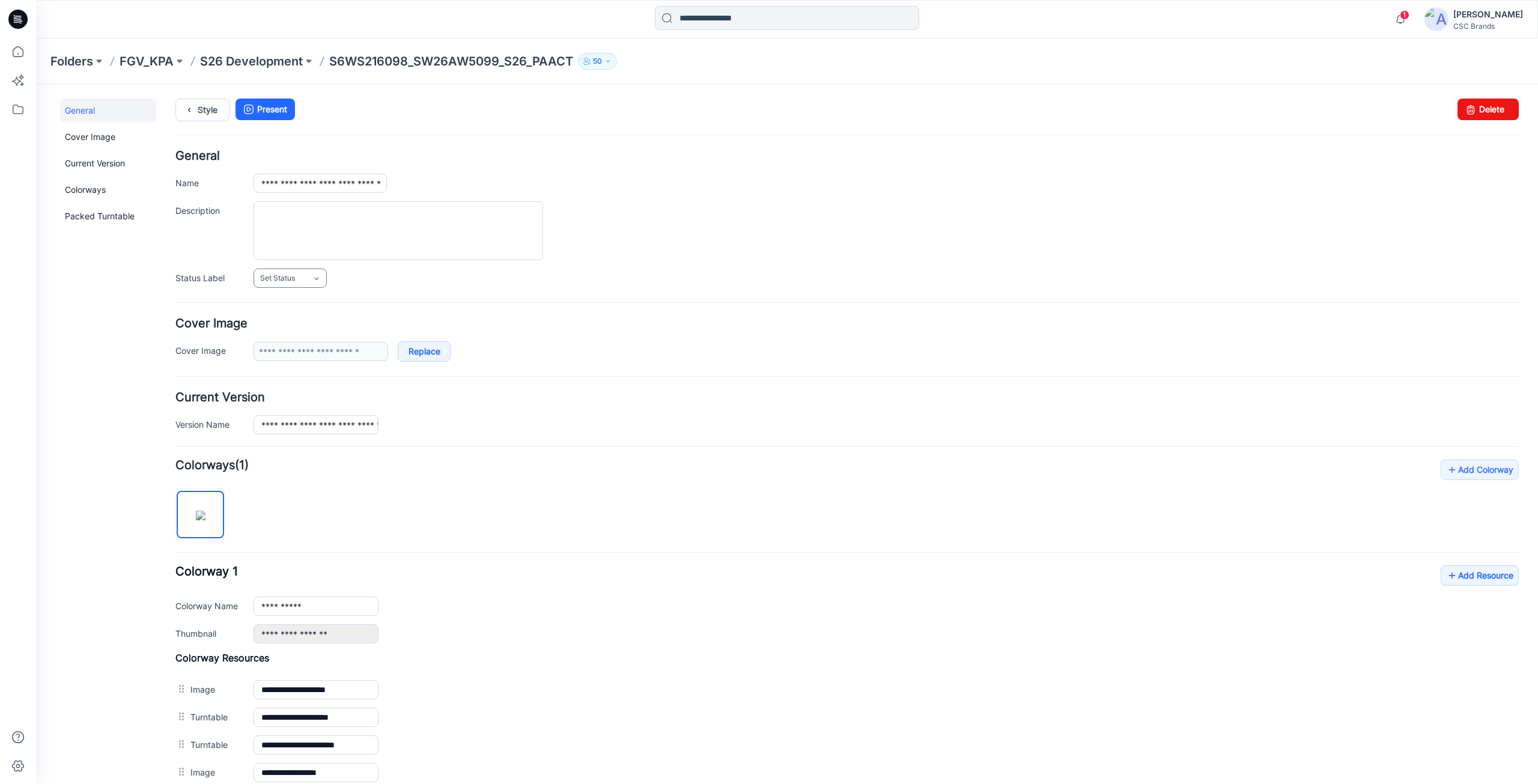
click at [277, 286] on link "Set Status" at bounding box center [290, 278] width 73 height 19
click at [289, 411] on link "F/A Virtual" at bounding box center [302, 409] width 91 height 25
click at [859, 292] on form "**********" at bounding box center [847, 580] width 1343 height 860
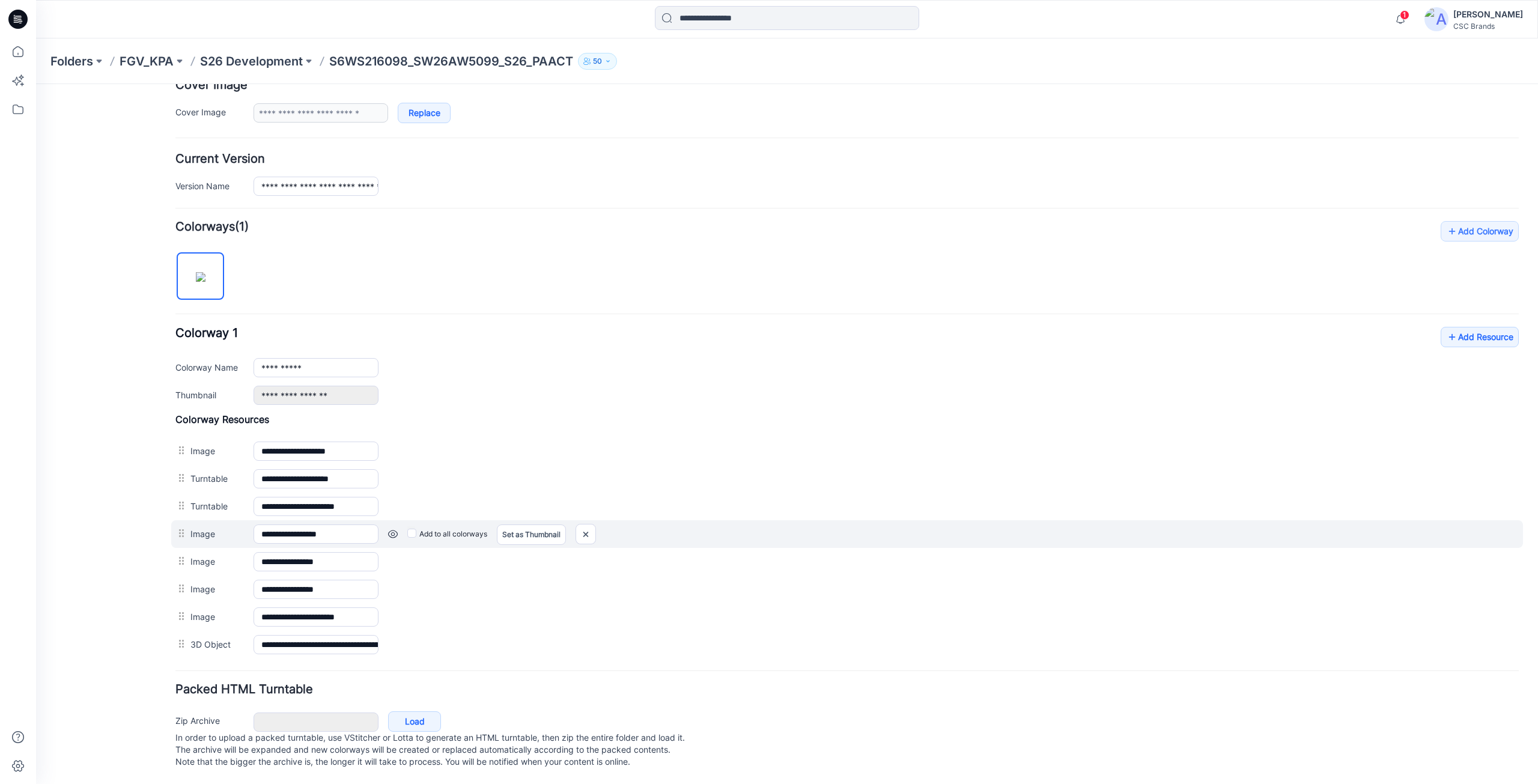
scroll to position [250, 0]
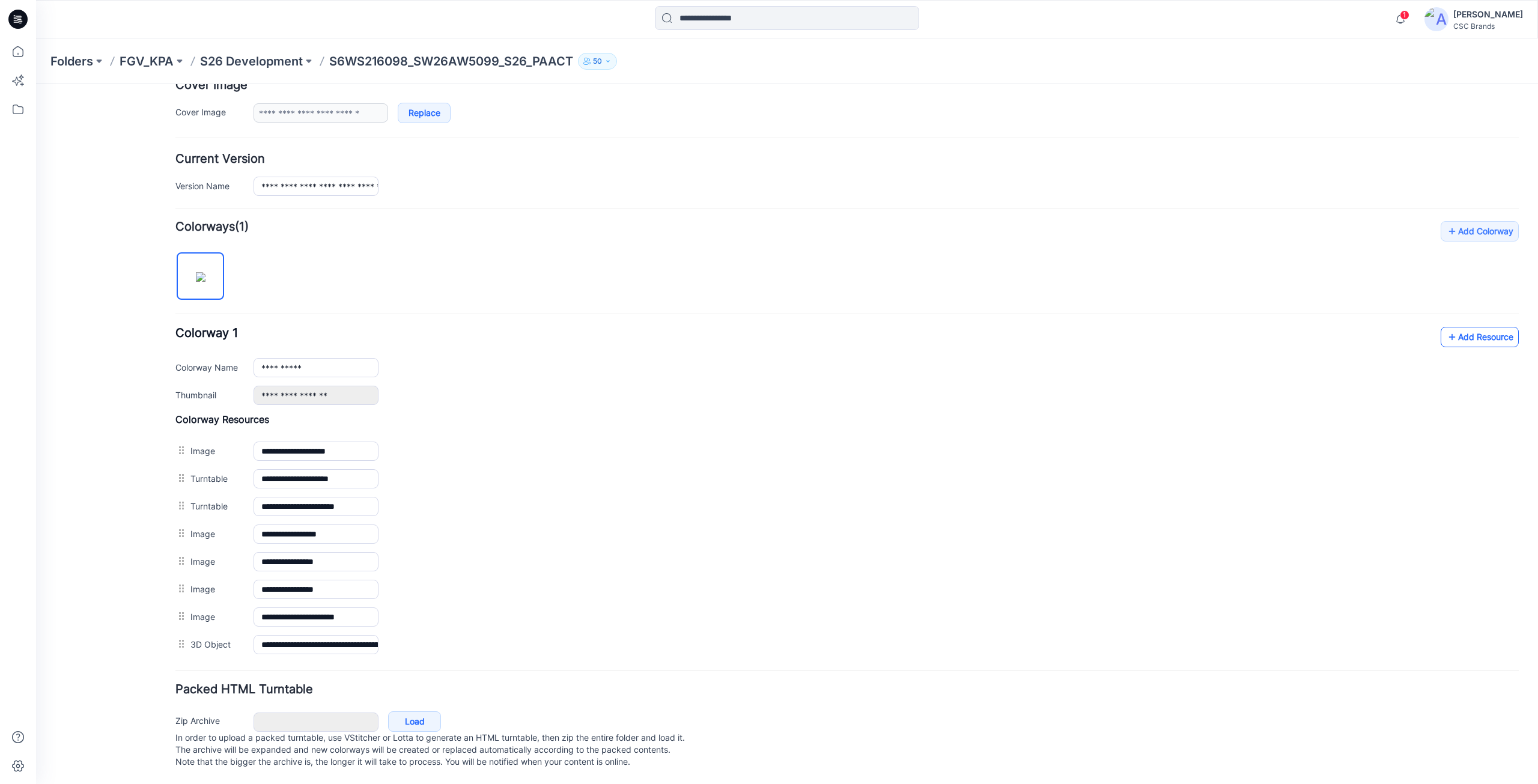
click at [1502, 328] on link "Add Resource" at bounding box center [1480, 337] width 78 height 20
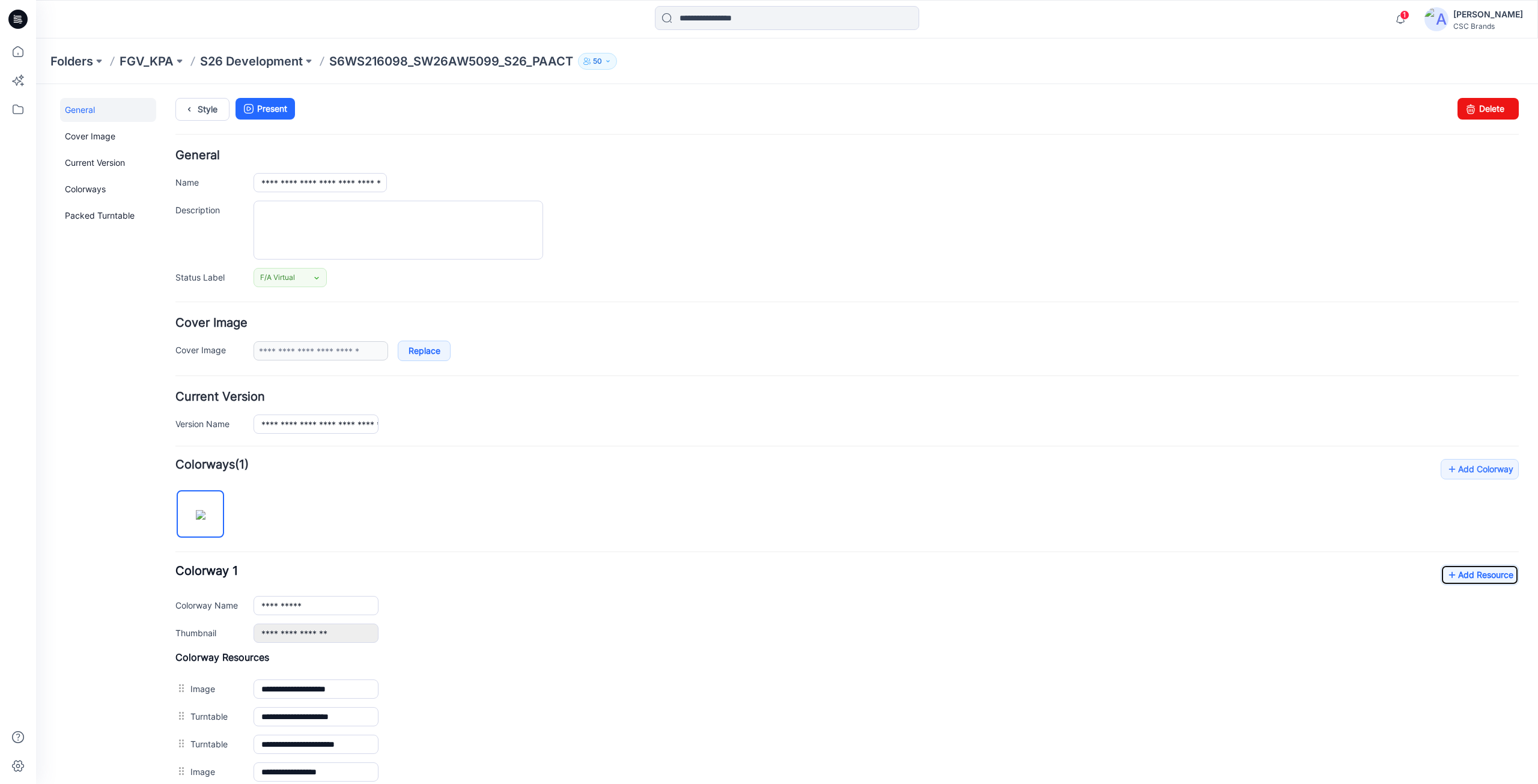
scroll to position [0, 0]
click at [297, 239] on textarea "Description" at bounding box center [398, 230] width 290 height 59
click at [294, 272] on span "F/A Virtual" at bounding box center [278, 278] width 35 height 12
click at [394, 281] on div "F/A Virtual Set Status Virtual Proto 1 Virtual Proto 2 Virtual Proto 3 F/A Virt…" at bounding box center [886, 278] width 1266 height 19
click at [298, 281] on link "F/A Virtual" at bounding box center [290, 278] width 73 height 19
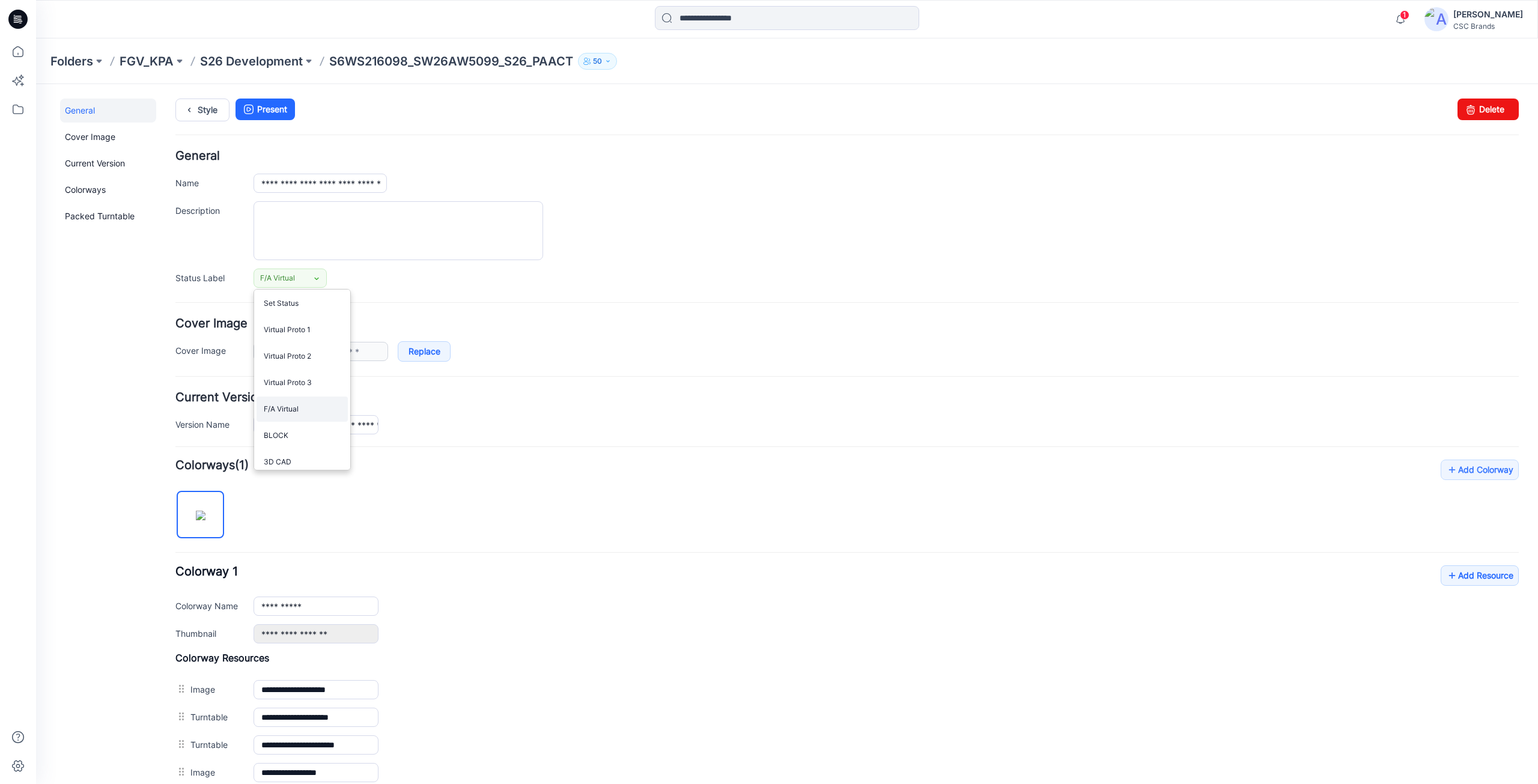
click at [291, 406] on link "F/A Virtual" at bounding box center [302, 409] width 91 height 25
click at [386, 291] on form "**********" at bounding box center [847, 594] width 1343 height 888
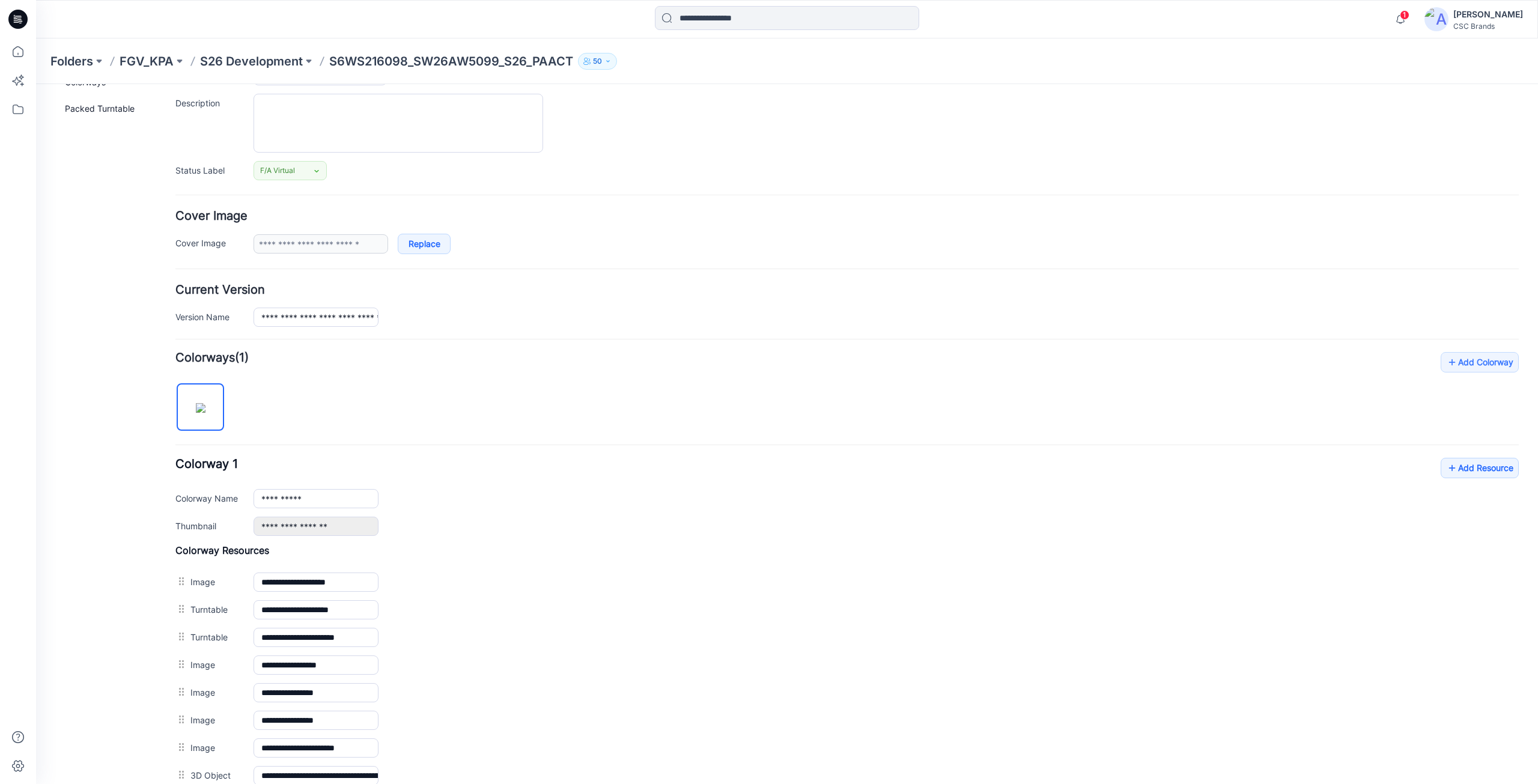
scroll to position [278, 0]
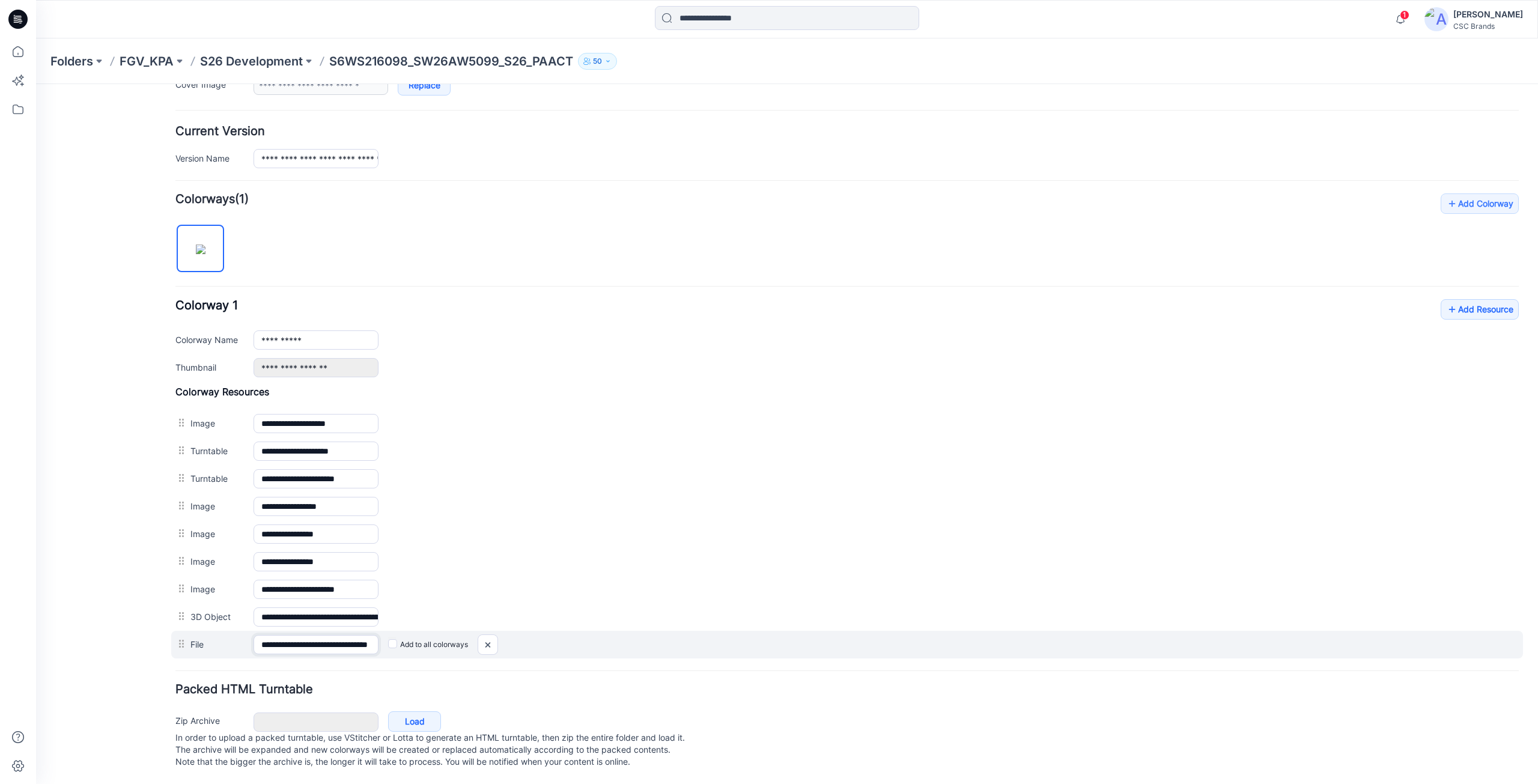
click at [343, 635] on input "**********" at bounding box center [315, 644] width 125 height 19
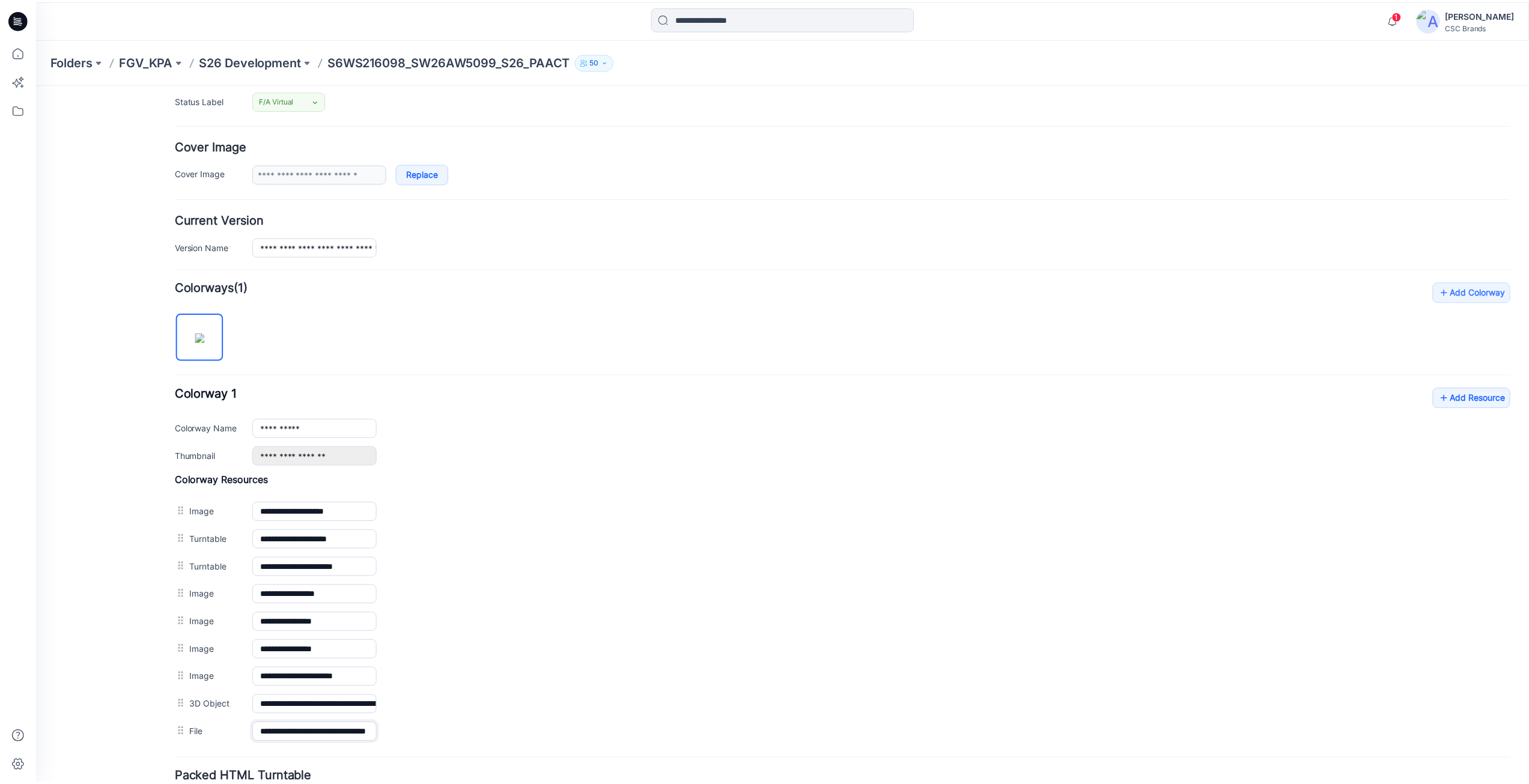
scroll to position [0, 0]
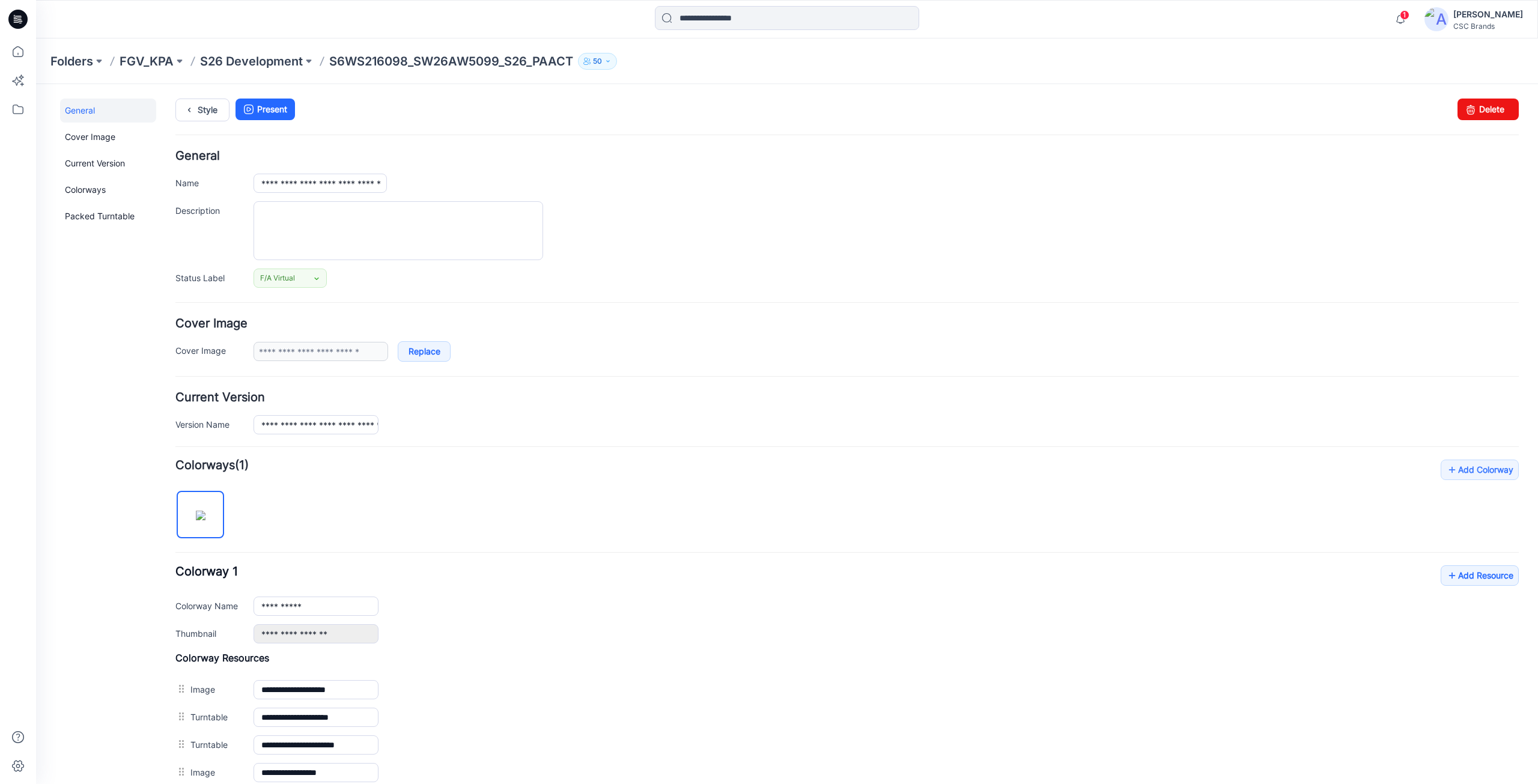
click at [18, 23] on icon at bounding box center [17, 19] width 19 height 19
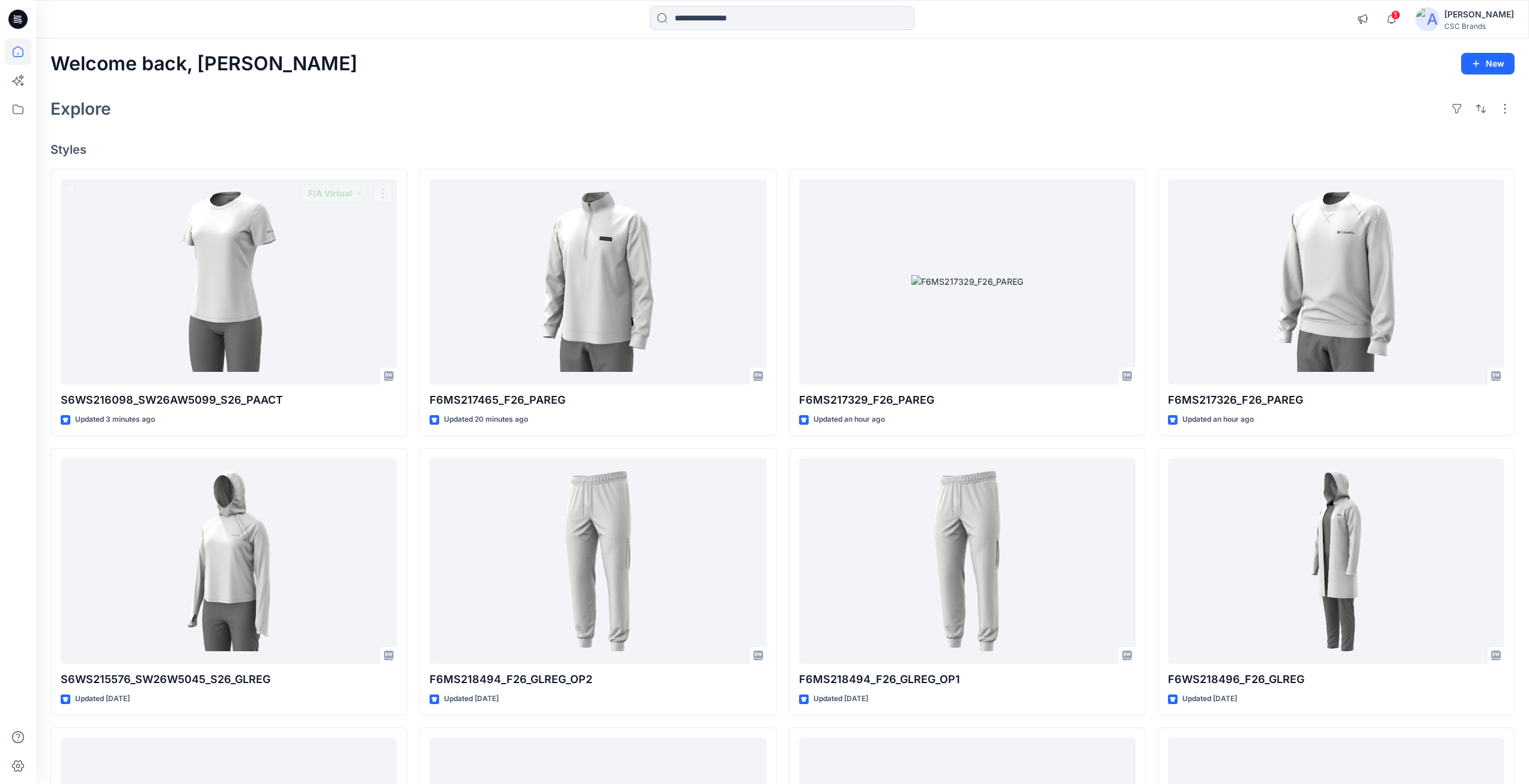
click at [294, 117] on div "Explore" at bounding box center [782, 109] width 1464 height 29
click at [627, 106] on div "Explore" at bounding box center [782, 109] width 1464 height 29
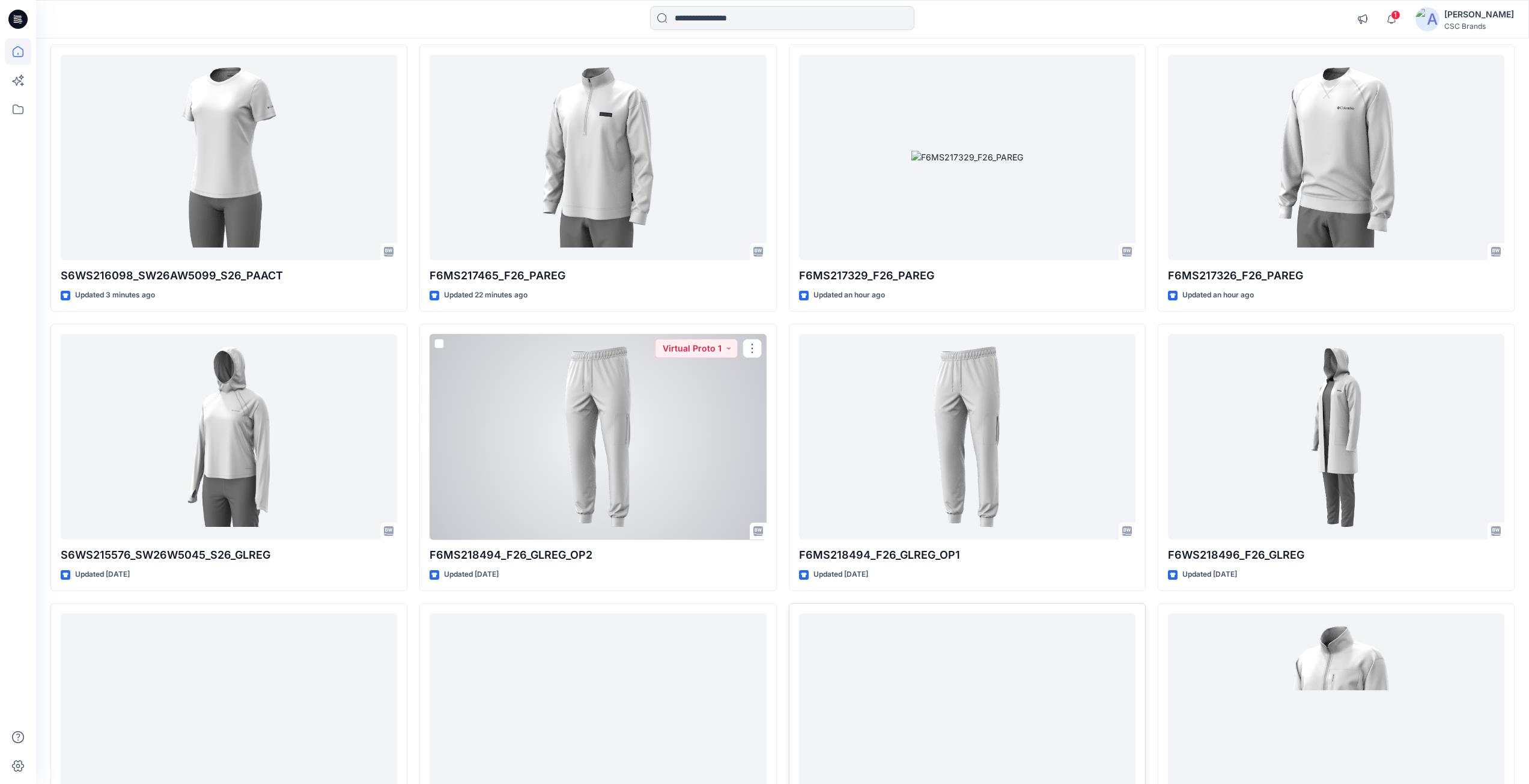
scroll to position [269, 0]
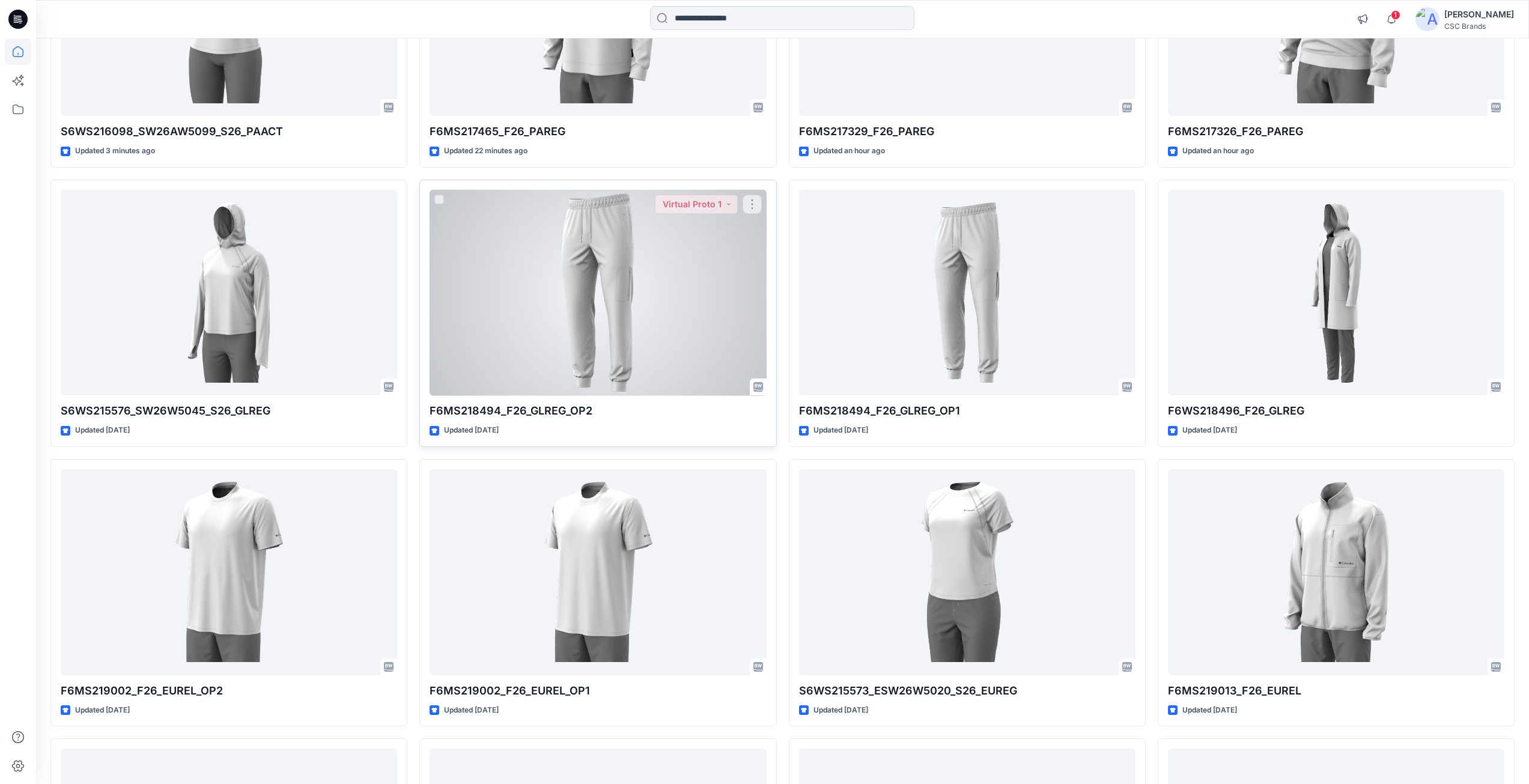
click at [571, 384] on div at bounding box center [598, 293] width 337 height 206
